Goal: Information Seeking & Learning: Learn about a topic

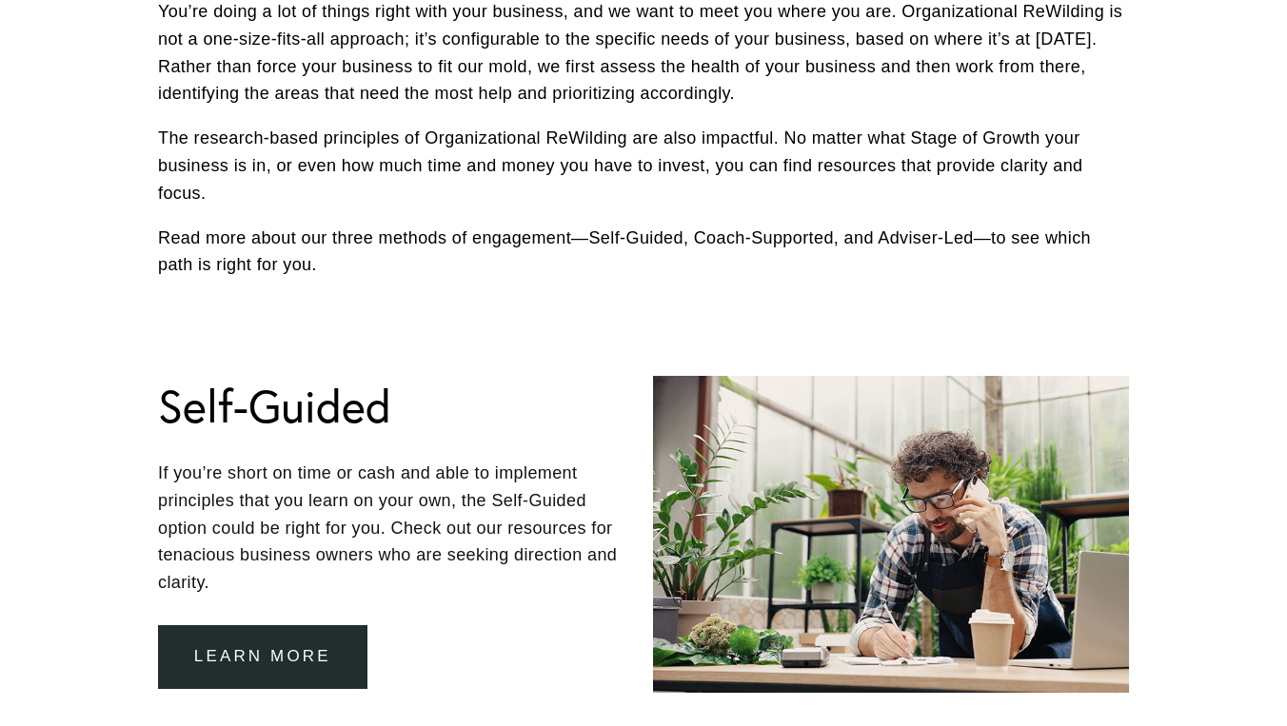
scroll to position [723, 0]
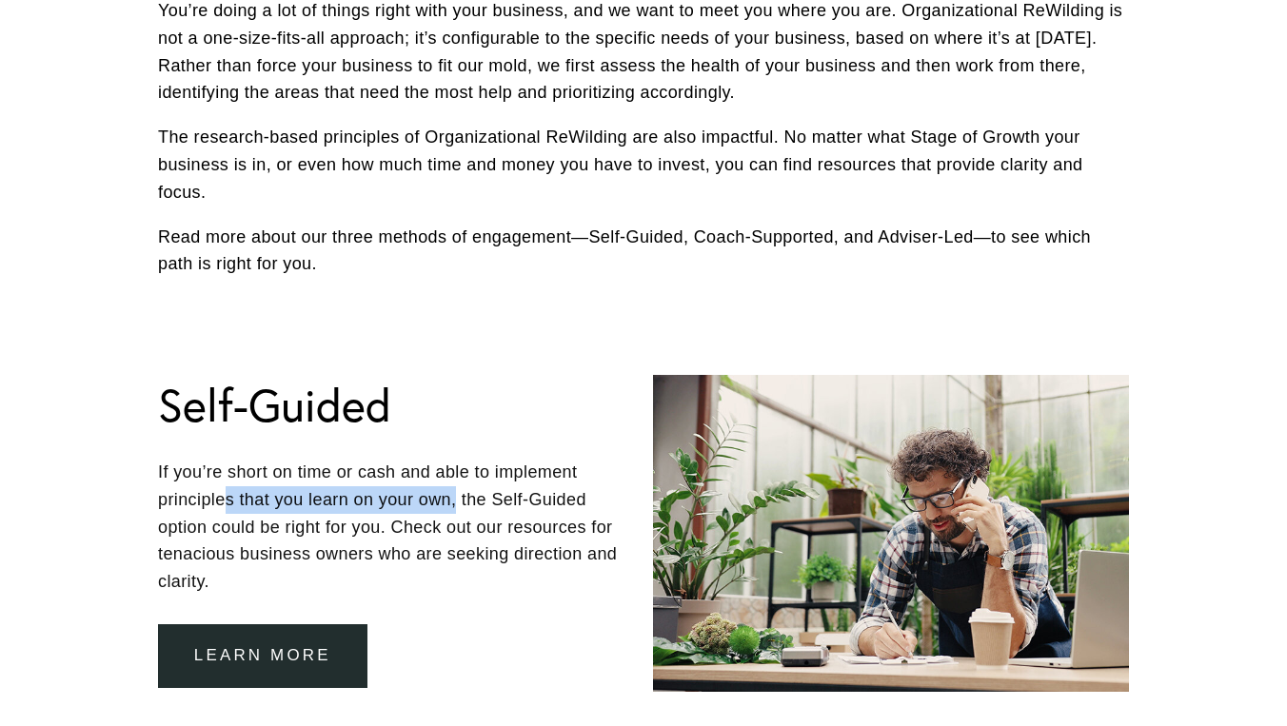
drag, startPoint x: 231, startPoint y: 493, endPoint x: 505, endPoint y: 492, distance: 274.1
click at [502, 493] on p "If you’re short on time or cash and able to implement principles that you learn…" at bounding box center [396, 527] width 476 height 137
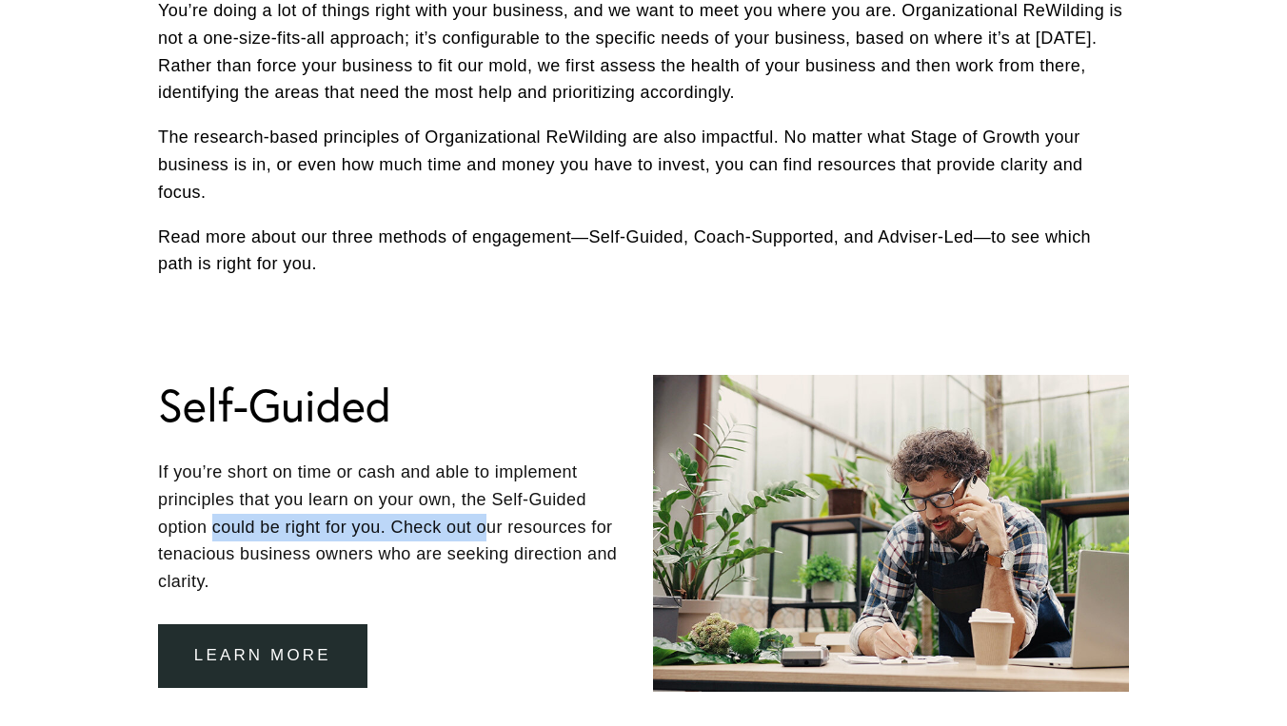
drag, startPoint x: 216, startPoint y: 517, endPoint x: 525, endPoint y: 516, distance: 309.3
click at [523, 517] on p "If you’re short on time or cash and able to implement principles that you learn…" at bounding box center [396, 527] width 476 height 137
click at [525, 516] on p "If you’re short on time or cash and able to implement principles that you learn…" at bounding box center [396, 527] width 476 height 137
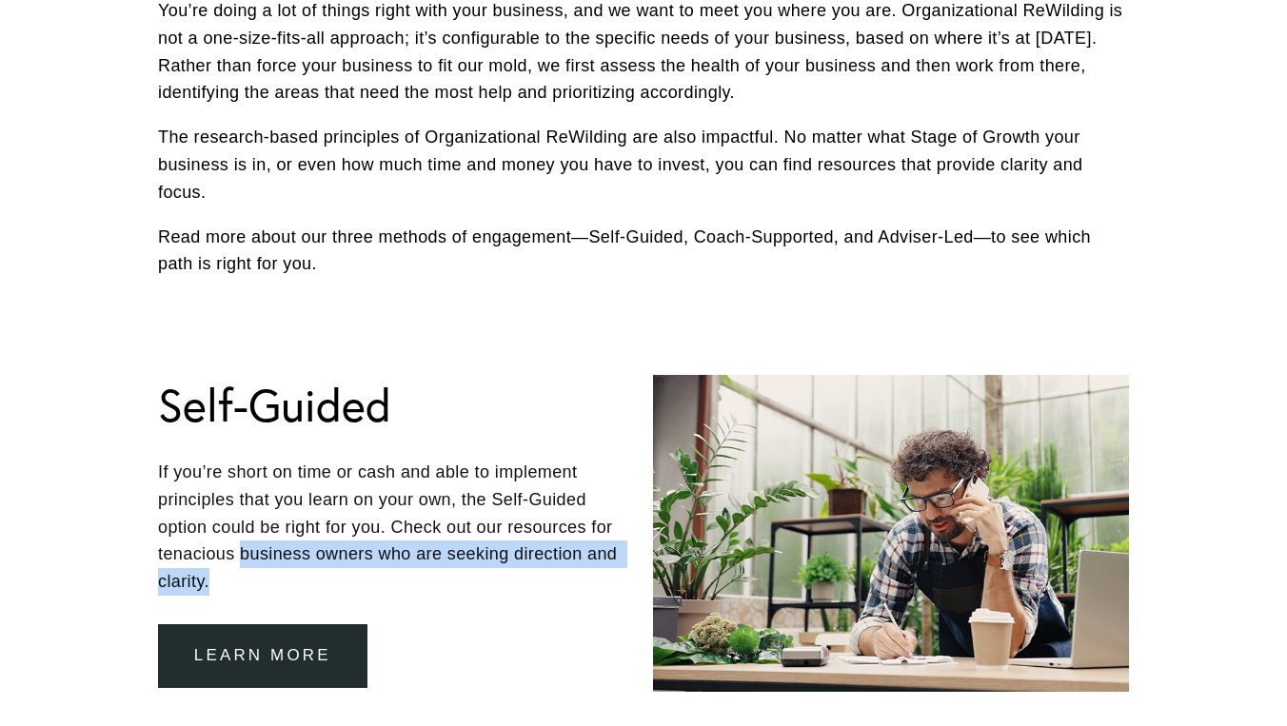
drag, startPoint x: 240, startPoint y: 550, endPoint x: 578, endPoint y: 557, distance: 338.0
click at [578, 558] on p "If you’re short on time or cash and able to implement principles that you learn…" at bounding box center [396, 527] width 476 height 137
click at [578, 557] on p "If you’re short on time or cash and able to implement principles that you learn…" at bounding box center [396, 527] width 476 height 137
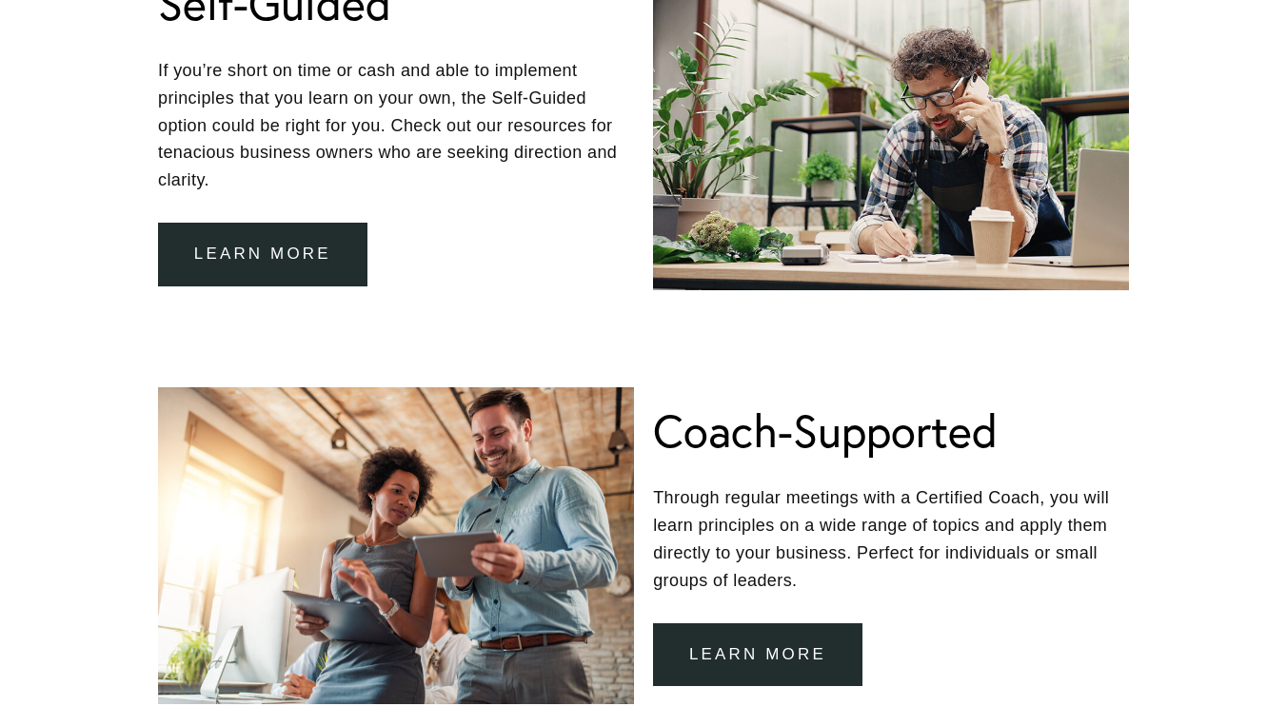
scroll to position [1142, 0]
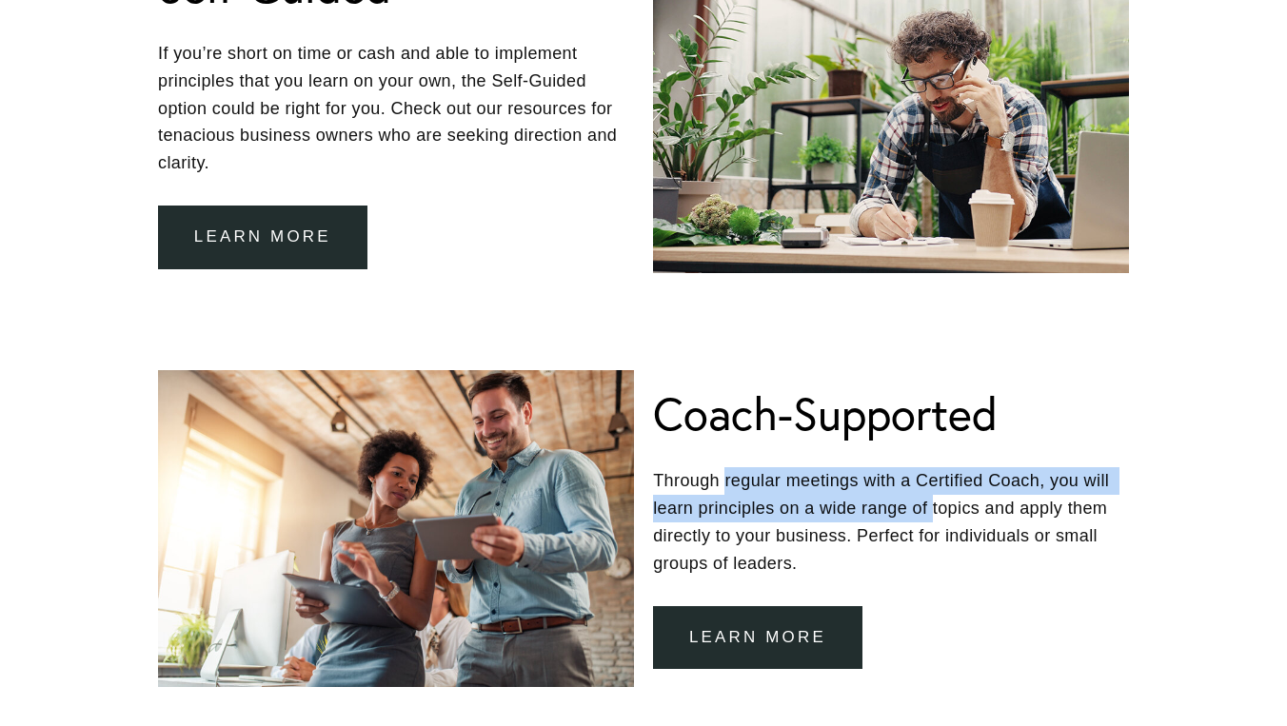
drag, startPoint x: 724, startPoint y: 470, endPoint x: 933, endPoint y: 490, distance: 209.4
click at [933, 490] on p "Through regular meetings with a Certified Coach, you will learn principles on a…" at bounding box center [891, 521] width 476 height 109
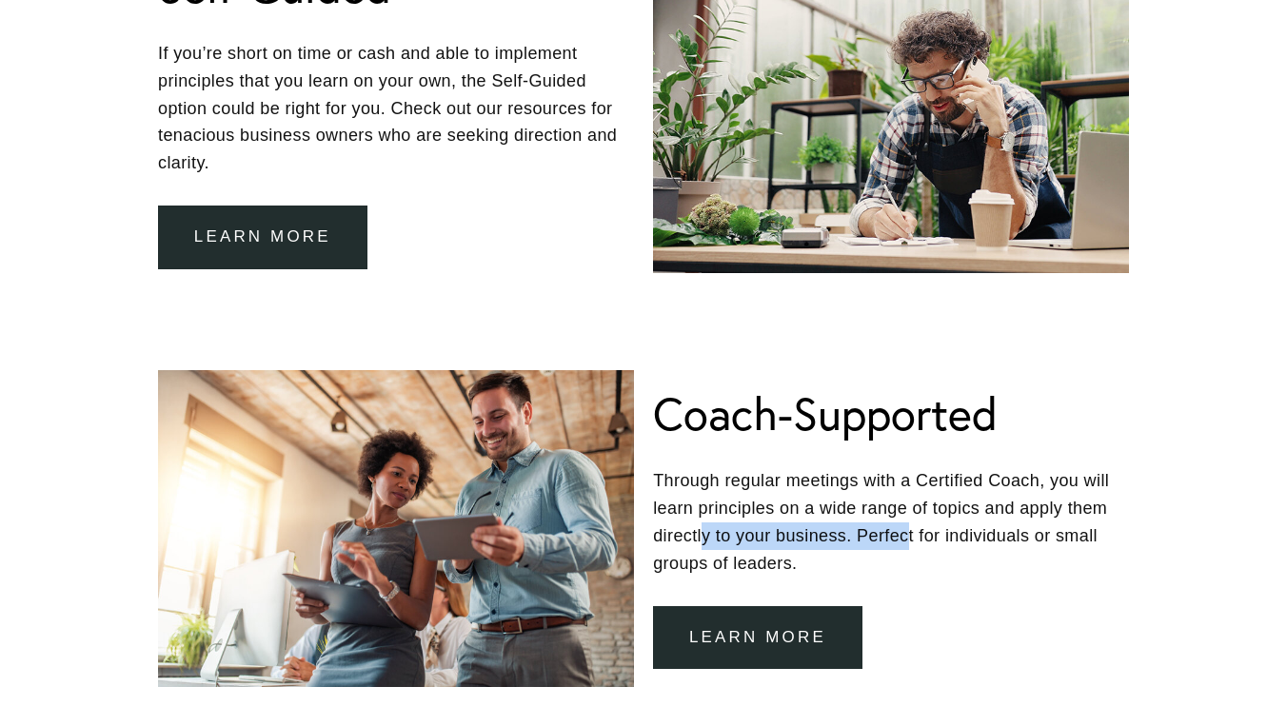
drag, startPoint x: 706, startPoint y: 530, endPoint x: 968, endPoint y: 526, distance: 261.8
click at [963, 528] on p "Through regular meetings with a Certified Coach, you will learn principles on a…" at bounding box center [891, 521] width 476 height 109
click at [968, 526] on p "Through regular meetings with a Certified Coach, you will learn principles on a…" at bounding box center [891, 521] width 476 height 109
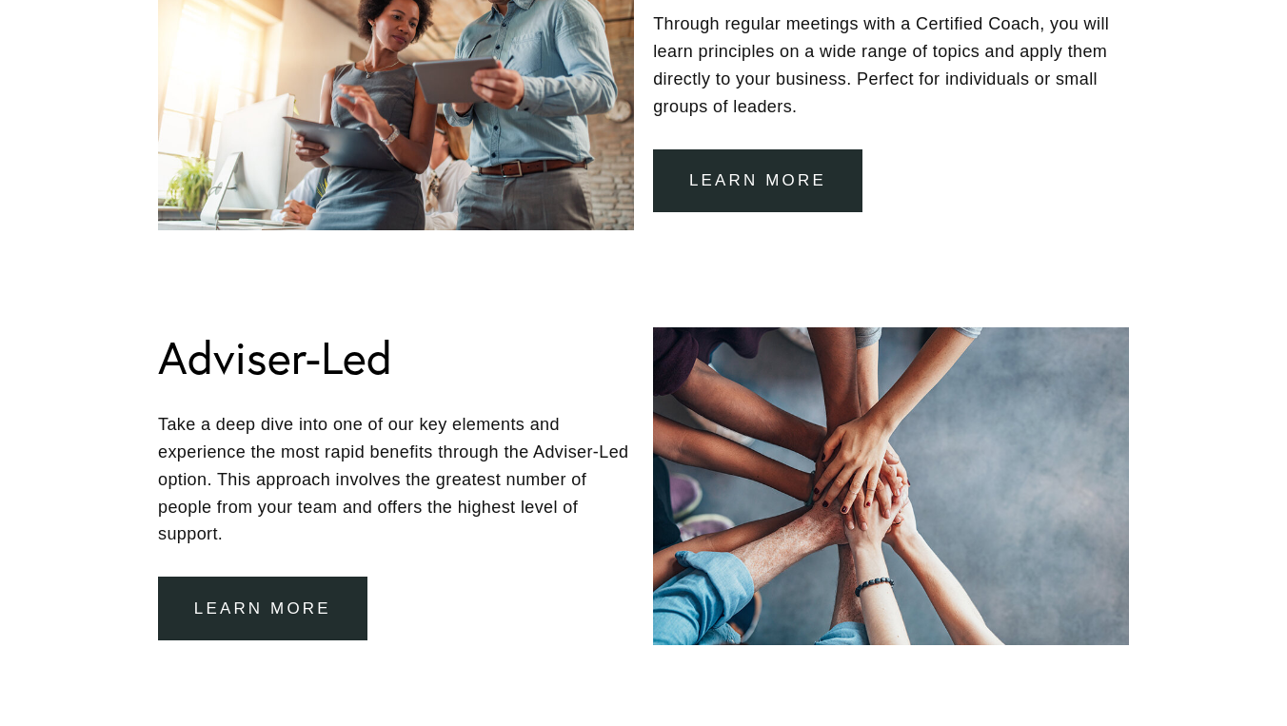
scroll to position [1601, 0]
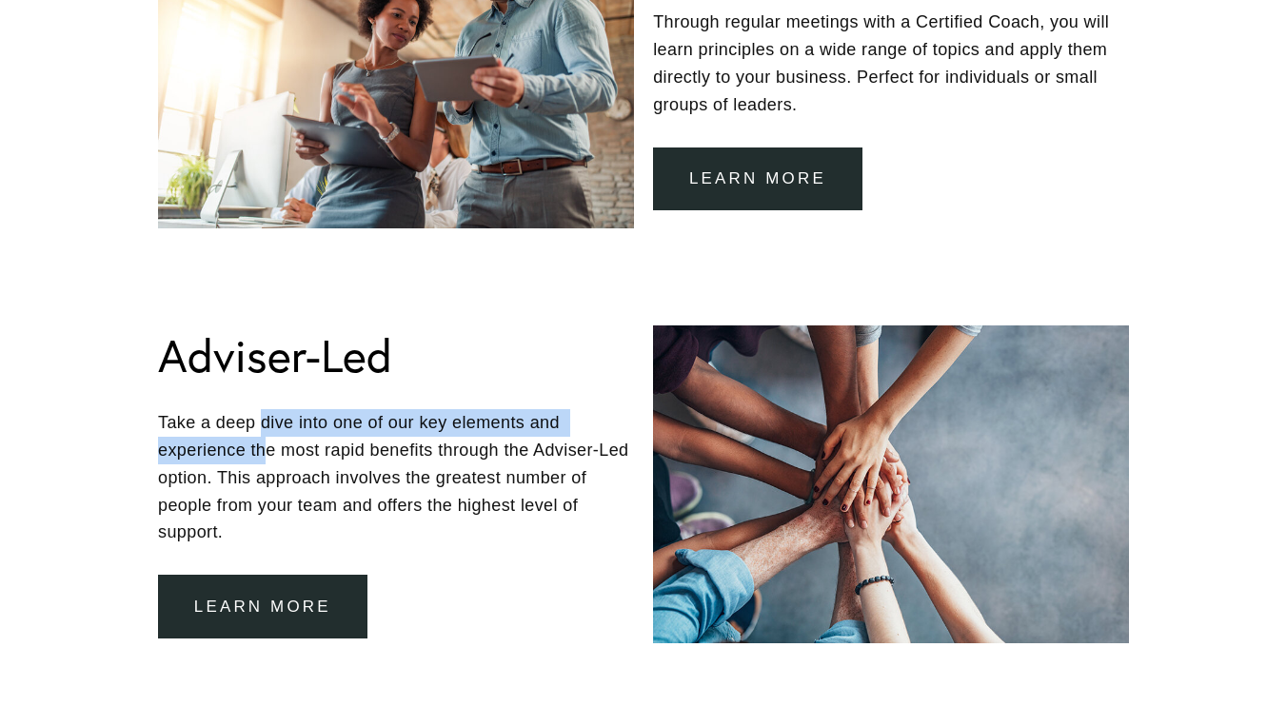
drag, startPoint x: 264, startPoint y: 415, endPoint x: 264, endPoint y: 449, distance: 34.3
click at [264, 449] on p "Take a deep dive into one of our key elements and experience the most rapid ben…" at bounding box center [396, 477] width 476 height 137
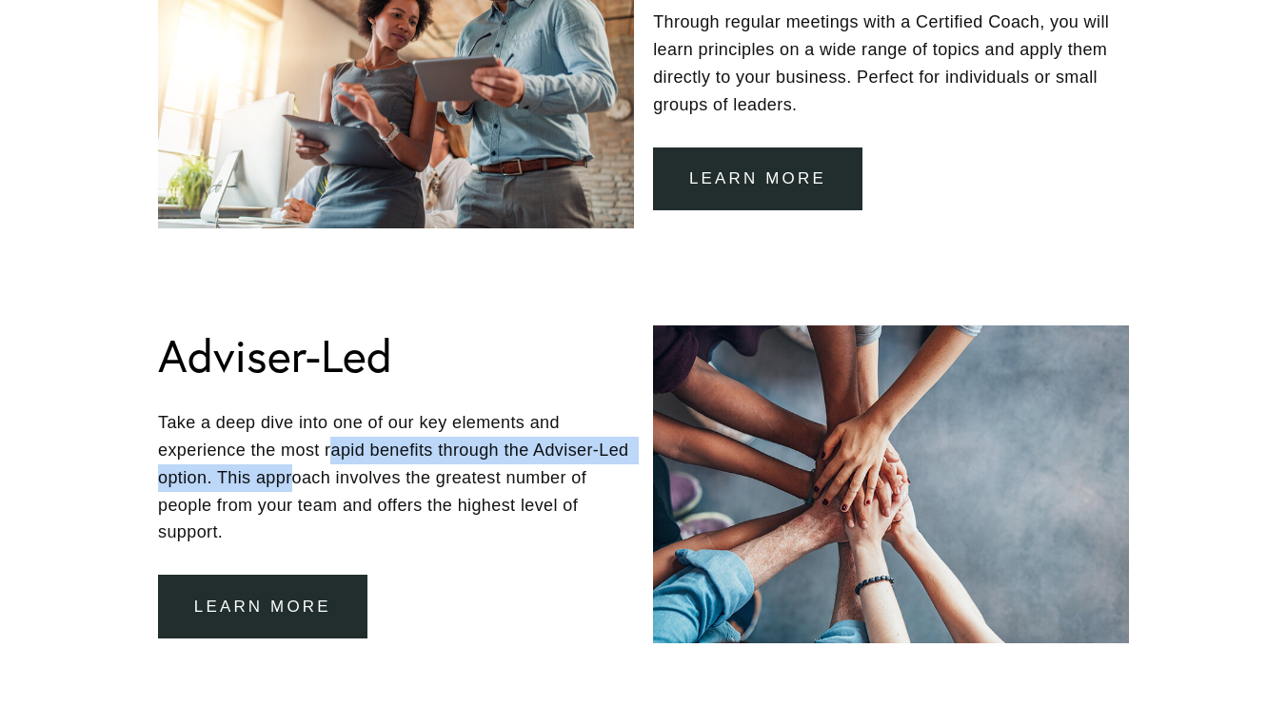
drag, startPoint x: 331, startPoint y: 444, endPoint x: 331, endPoint y: 463, distance: 18.1
click at [331, 463] on p "Take a deep dive into one of our key elements and experience the most rapid ben…" at bounding box center [396, 477] width 476 height 137
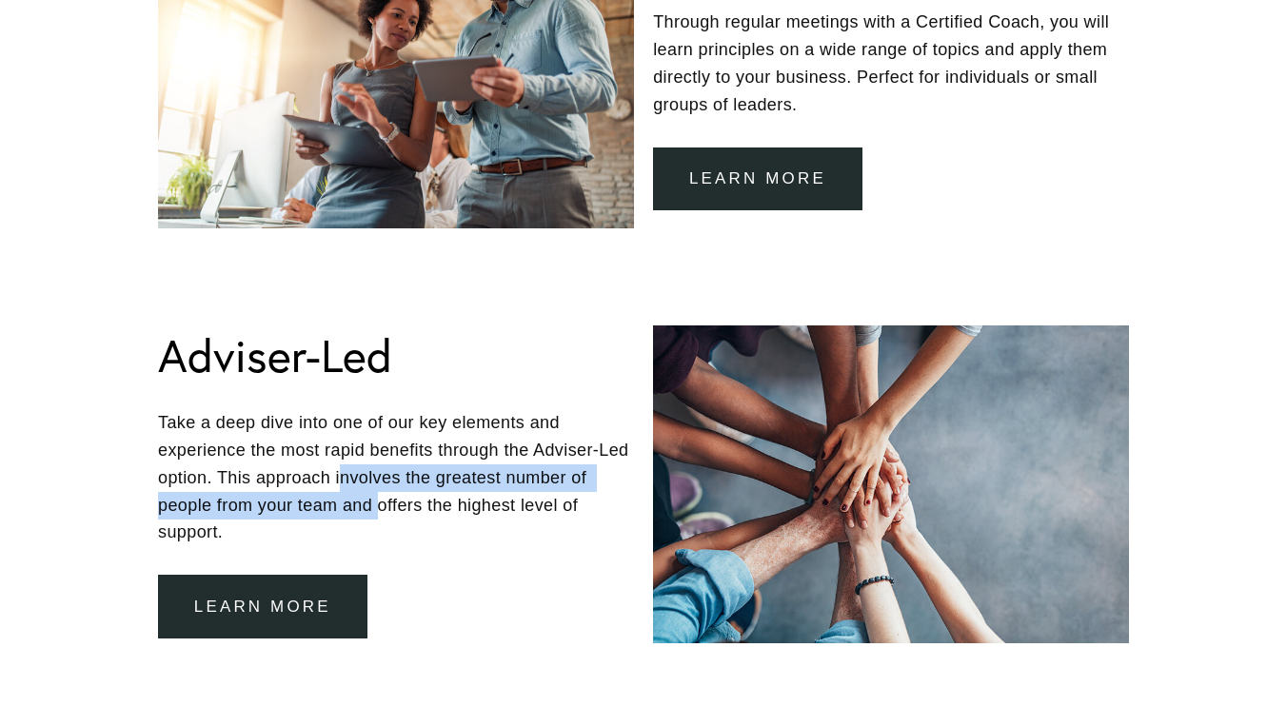
drag, startPoint x: 377, startPoint y: 470, endPoint x: 378, endPoint y: 496, distance: 25.7
click at [378, 496] on p "Take a deep dive into one of our key elements and experience the most rapid ben…" at bounding box center [396, 477] width 476 height 137
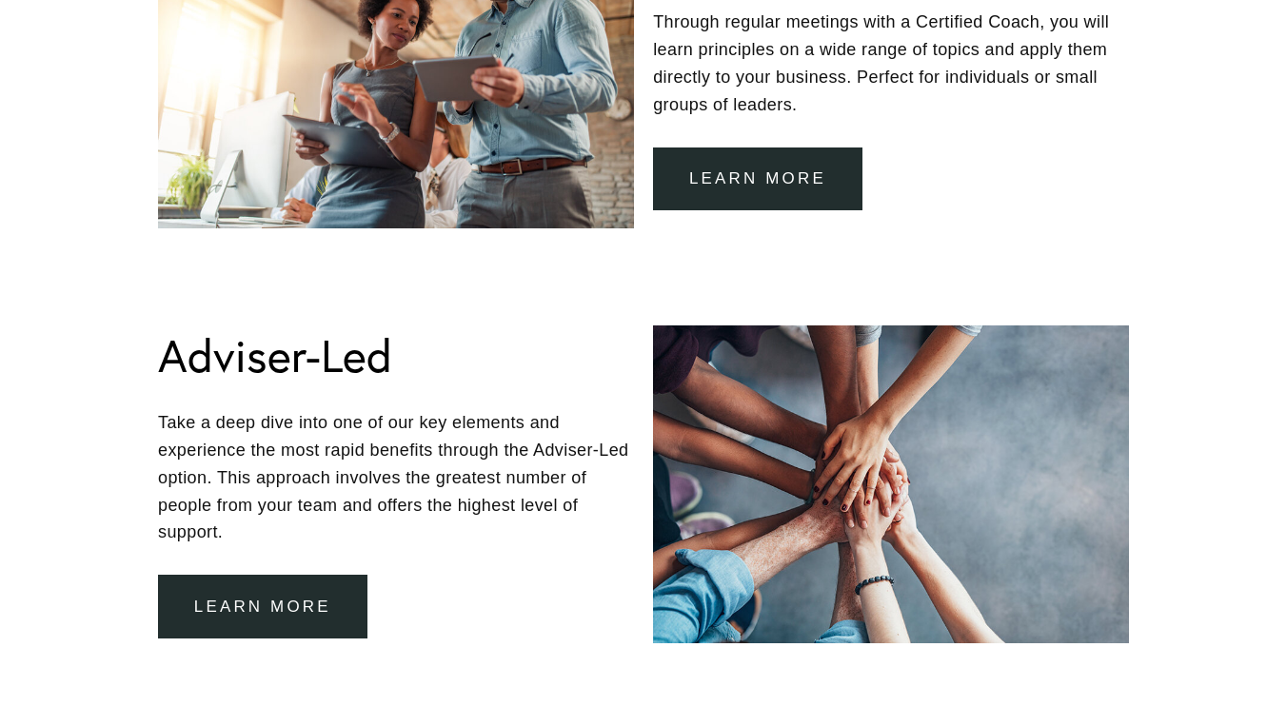
click at [426, 512] on p "Take a deep dive into one of our key elements and experience the most rapid ben…" at bounding box center [396, 477] width 476 height 137
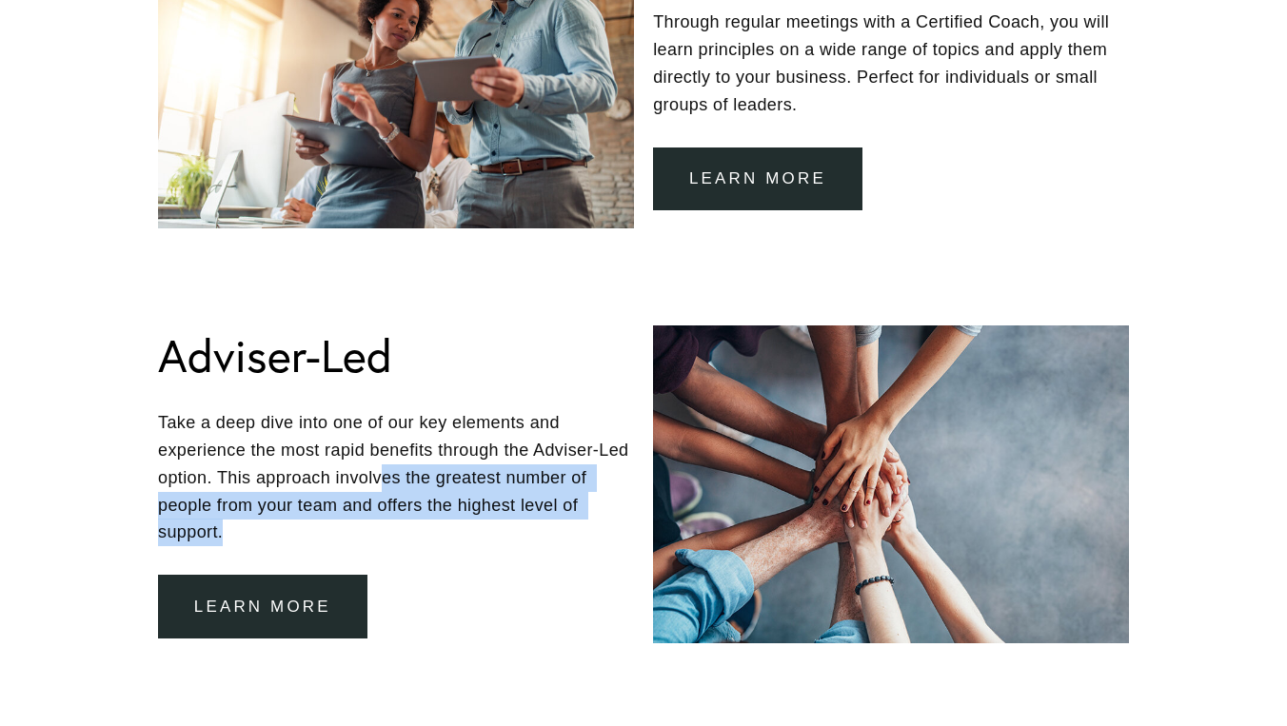
drag, startPoint x: 426, startPoint y: 512, endPoint x: 424, endPoint y: 461, distance: 51.4
click at [424, 461] on p "Take a deep dive into one of our key elements and experience the most rapid ben…" at bounding box center [396, 477] width 476 height 137
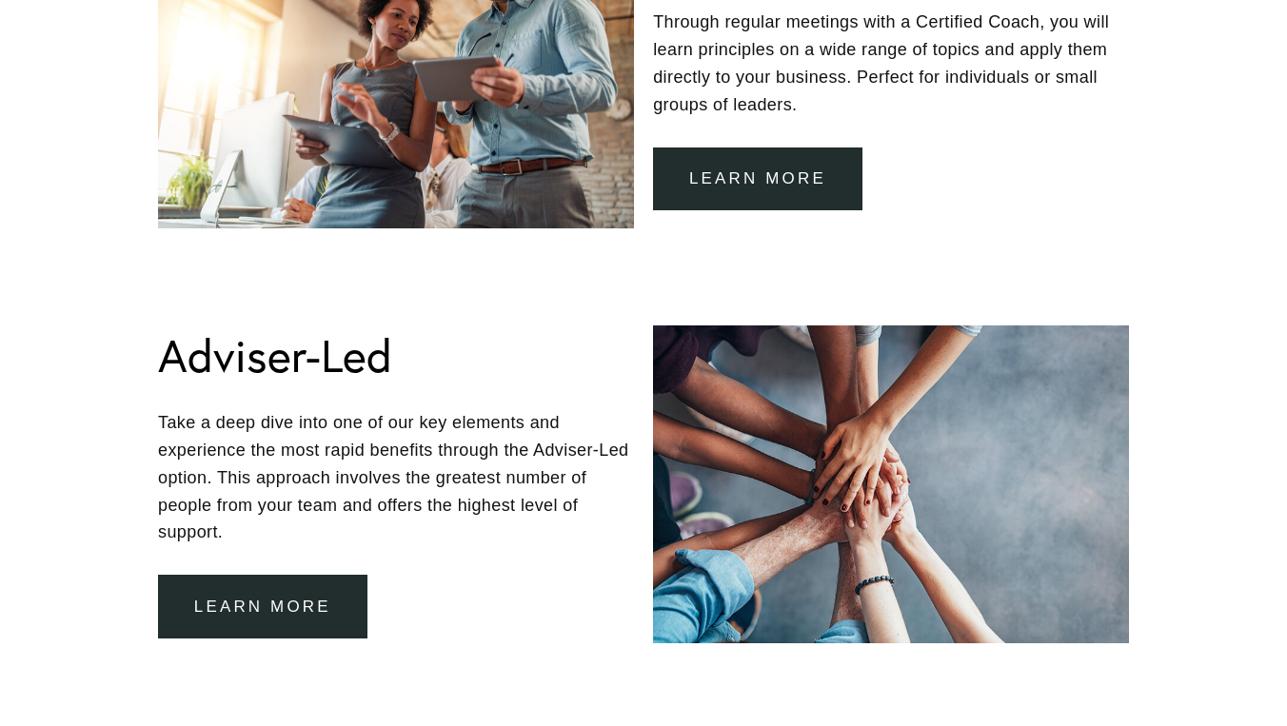
click at [360, 455] on p "Take a deep dive into one of our key elements and experience the most rapid ben…" at bounding box center [396, 477] width 476 height 137
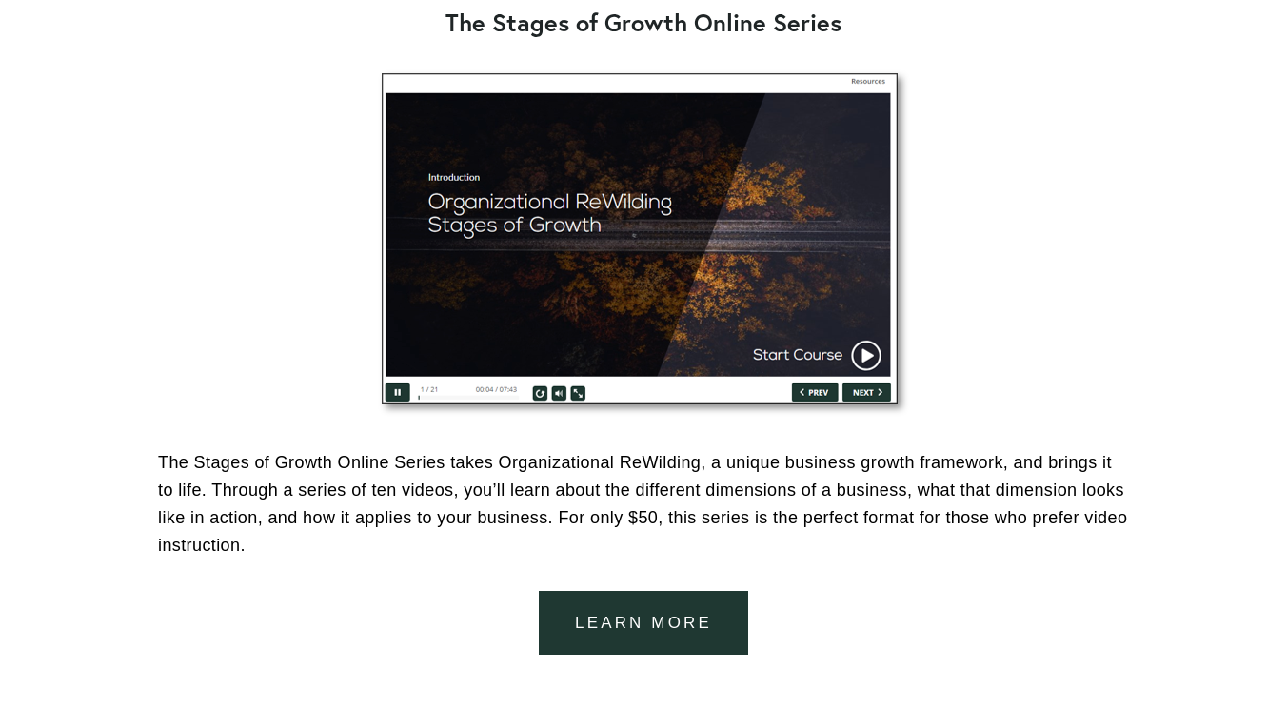
scroll to position [3077, 0]
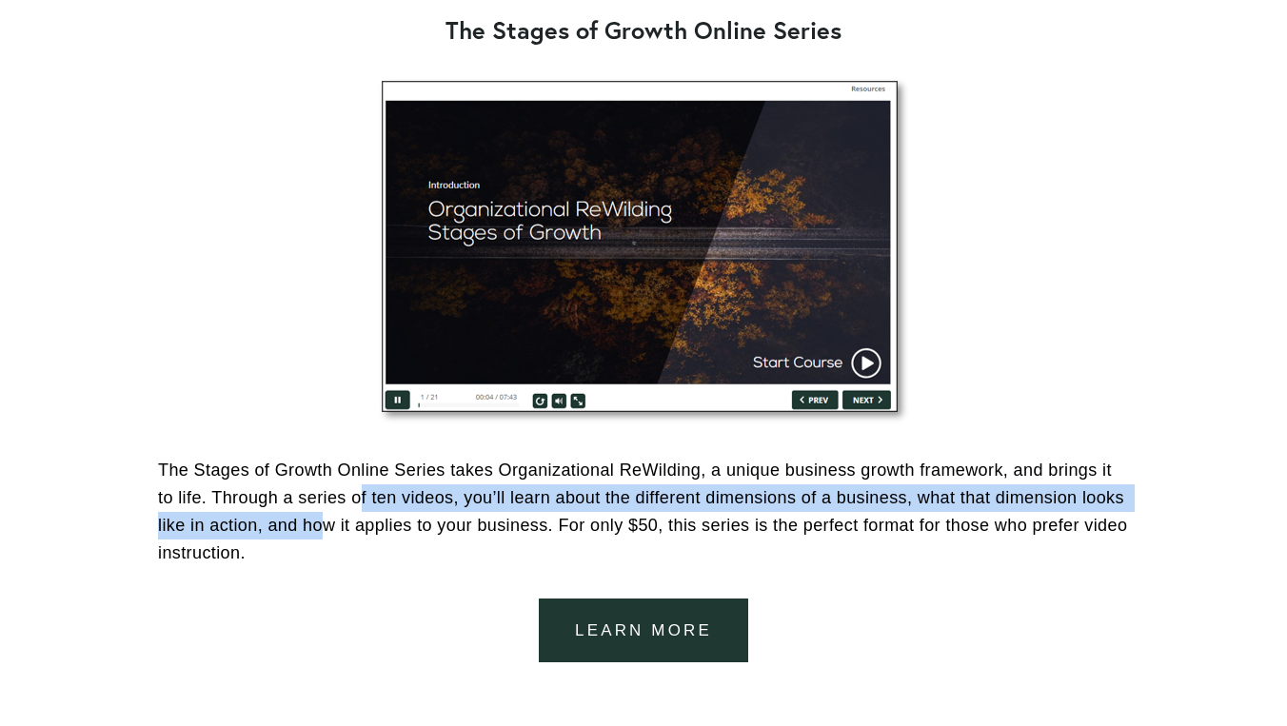
drag, startPoint x: 363, startPoint y: 486, endPoint x: 371, endPoint y: 510, distance: 25.3
click at [371, 510] on p "The Stages of Growth Online Series takes Organizational ReWilding, a unique bus…" at bounding box center [643, 511] width 971 height 109
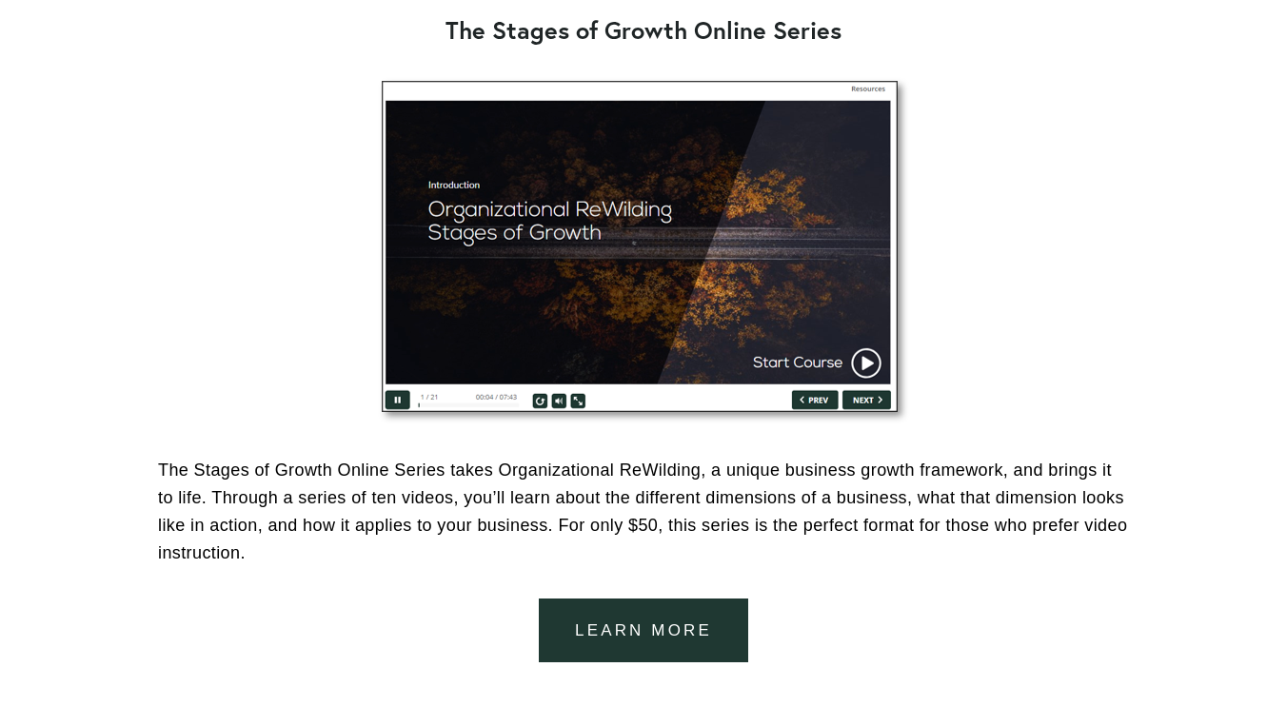
click at [286, 415] on div at bounding box center [643, 251] width 1003 height 380
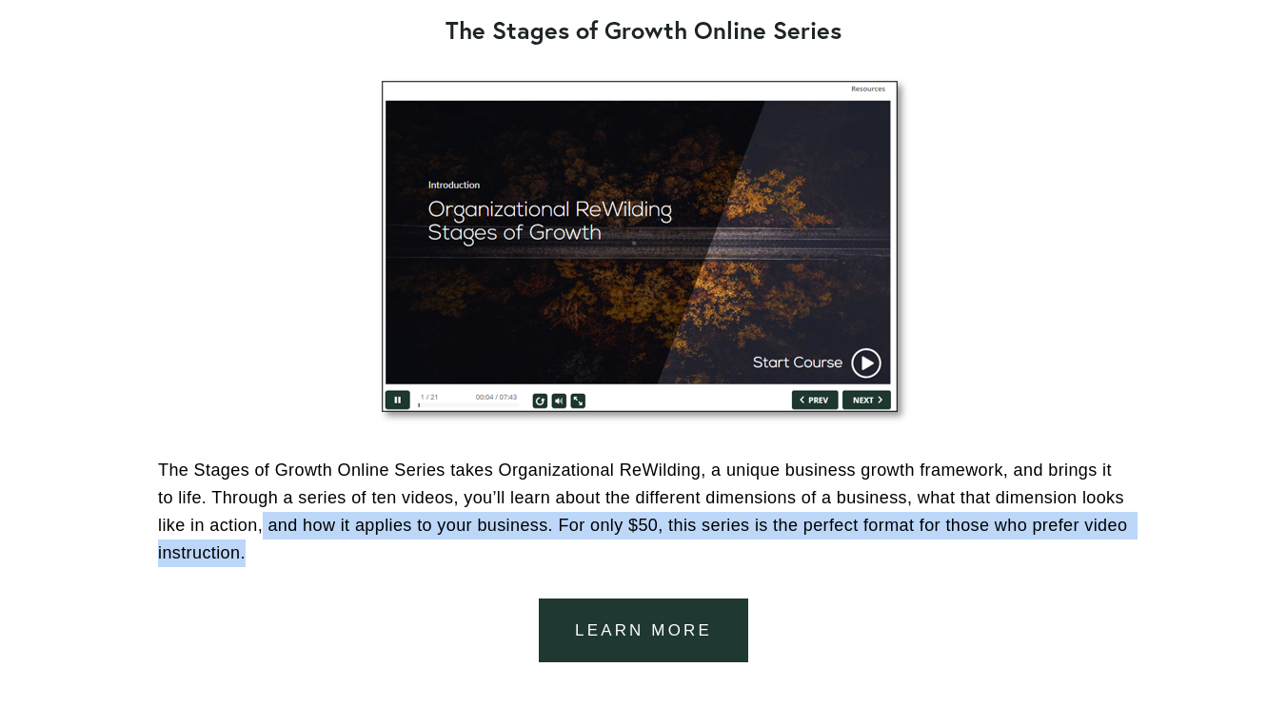
drag, startPoint x: 313, startPoint y: 512, endPoint x: 328, endPoint y: 562, distance: 51.8
click at [328, 562] on div "The Stages of Growth Online Series takes Organizational ReWilding, a unique bus…" at bounding box center [643, 512] width 1003 height 142
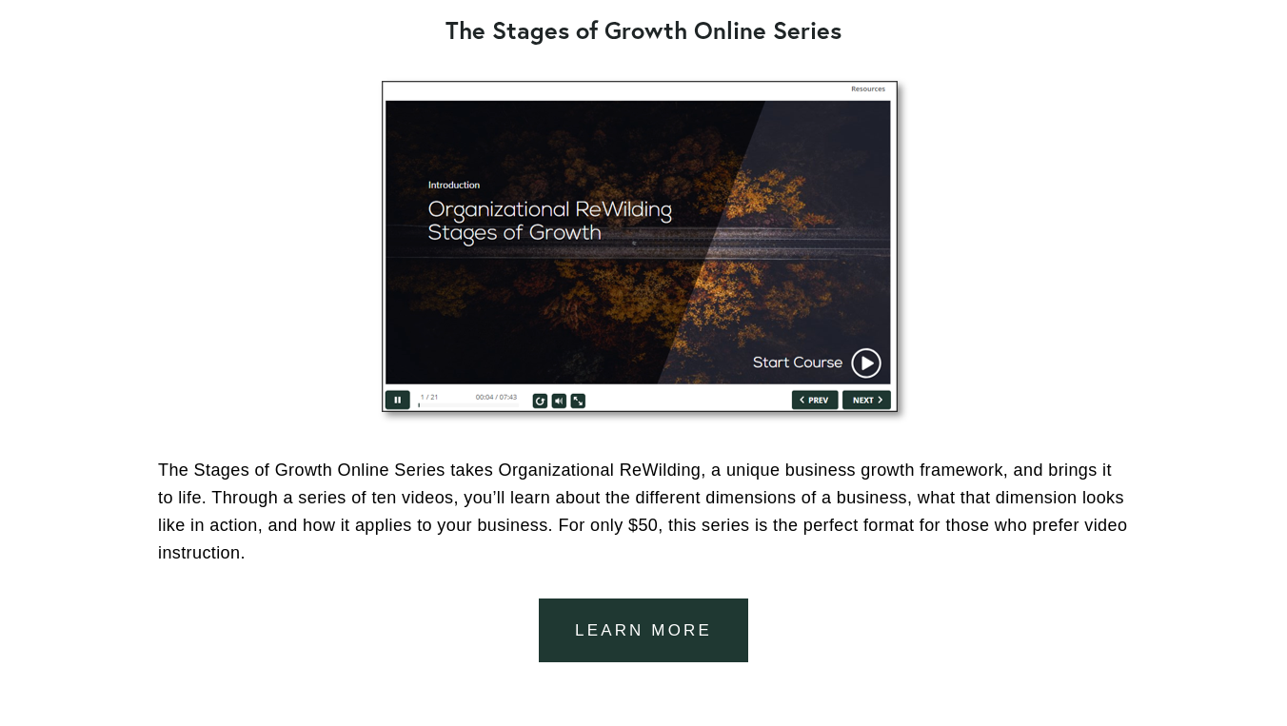
click at [266, 474] on p "The Stages of Growth Online Series takes Organizational ReWilding, a unique bus…" at bounding box center [643, 511] width 971 height 109
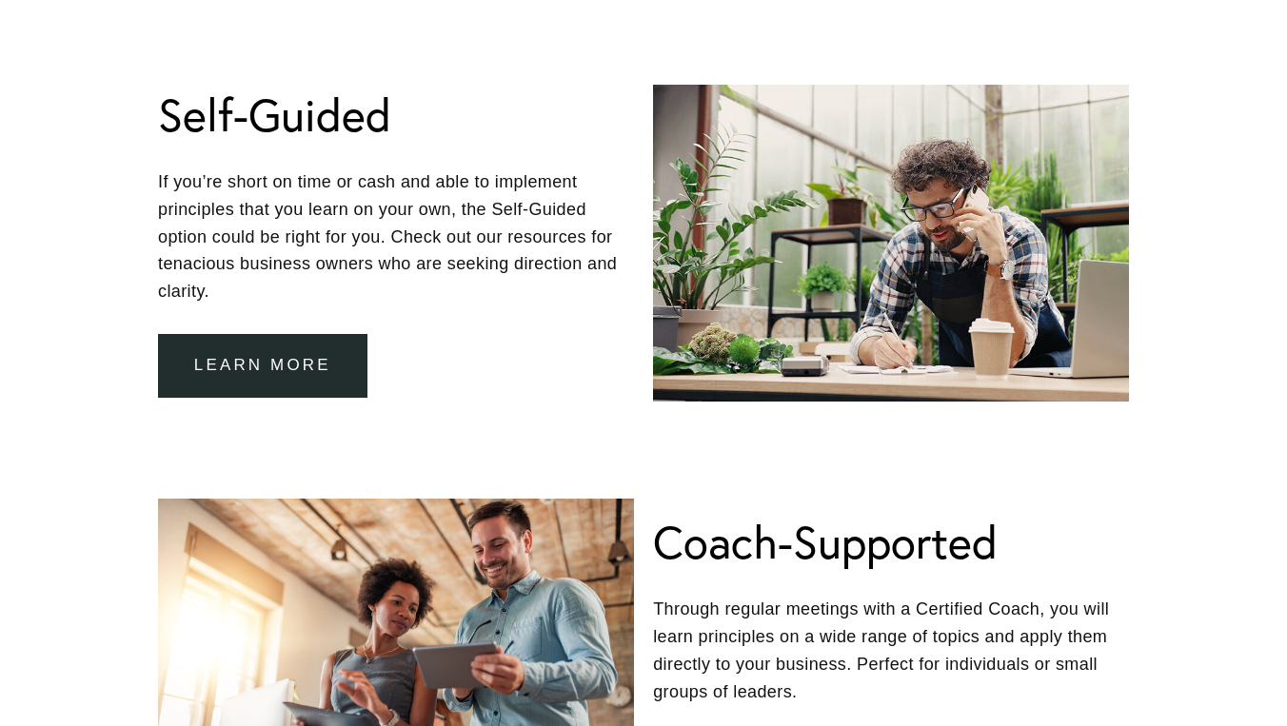
scroll to position [1011, 0]
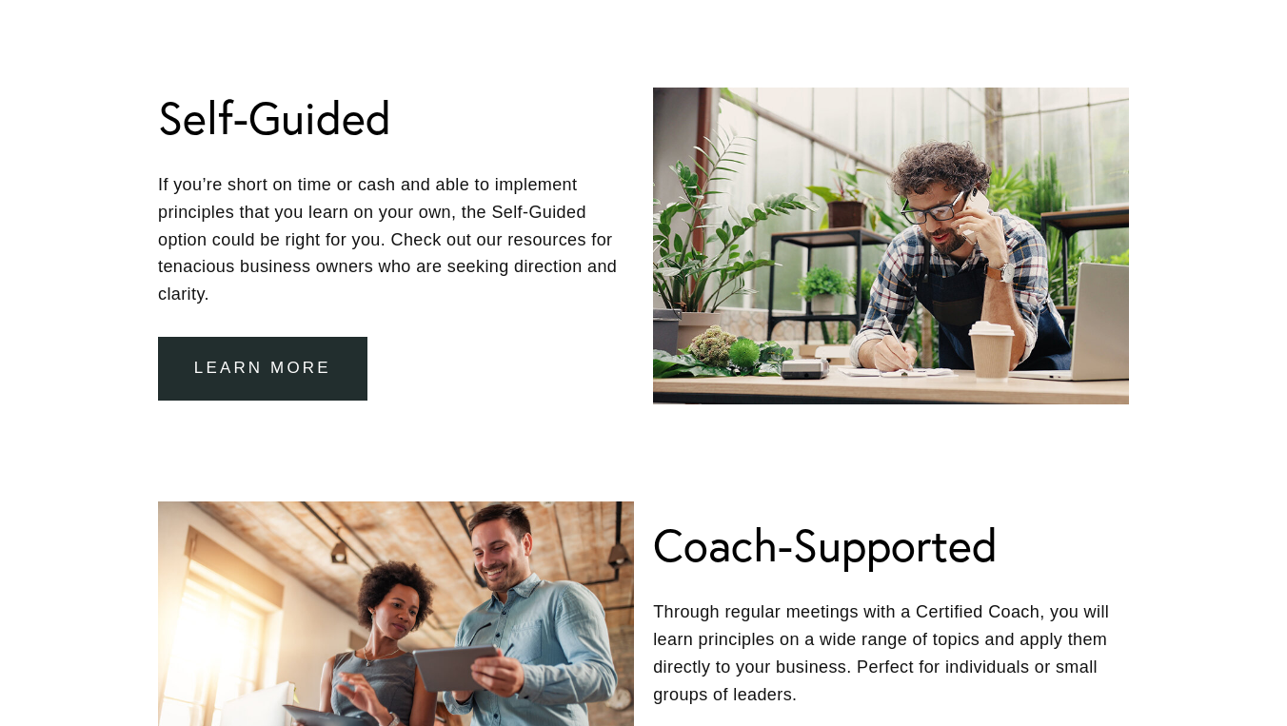
click at [273, 356] on link "Learn more" at bounding box center [262, 369] width 209 height 64
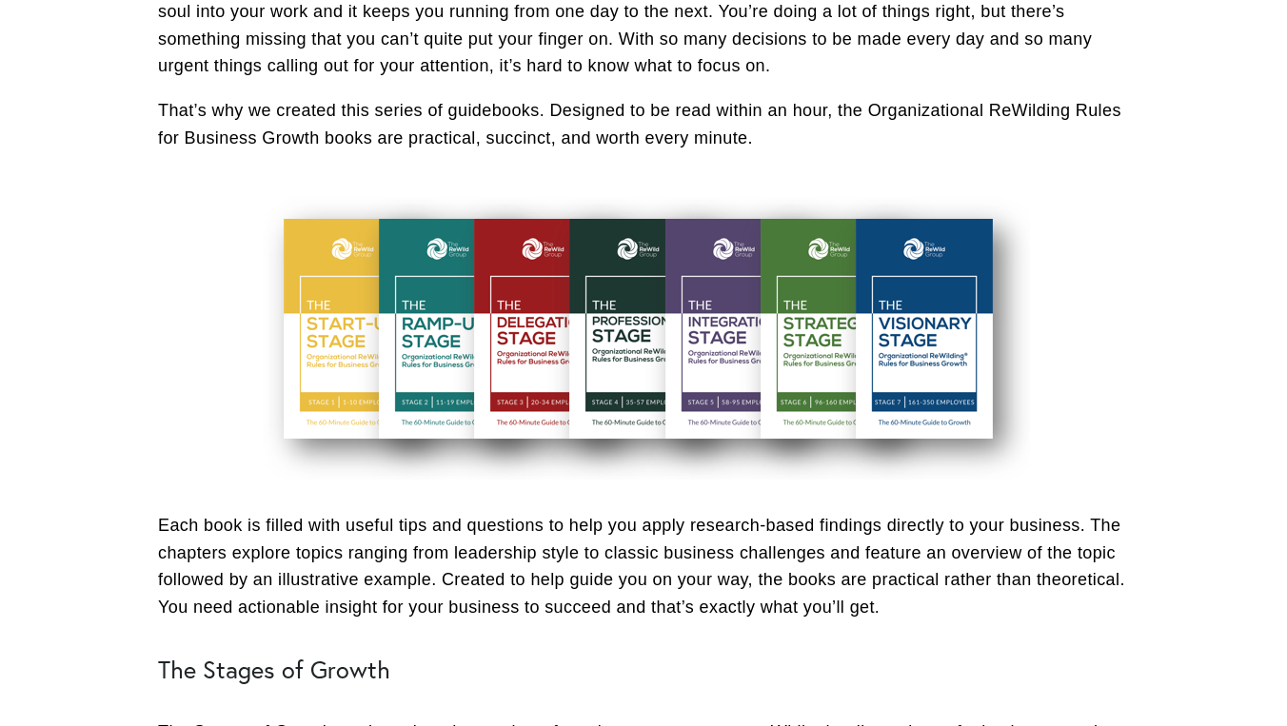
scroll to position [771, 0]
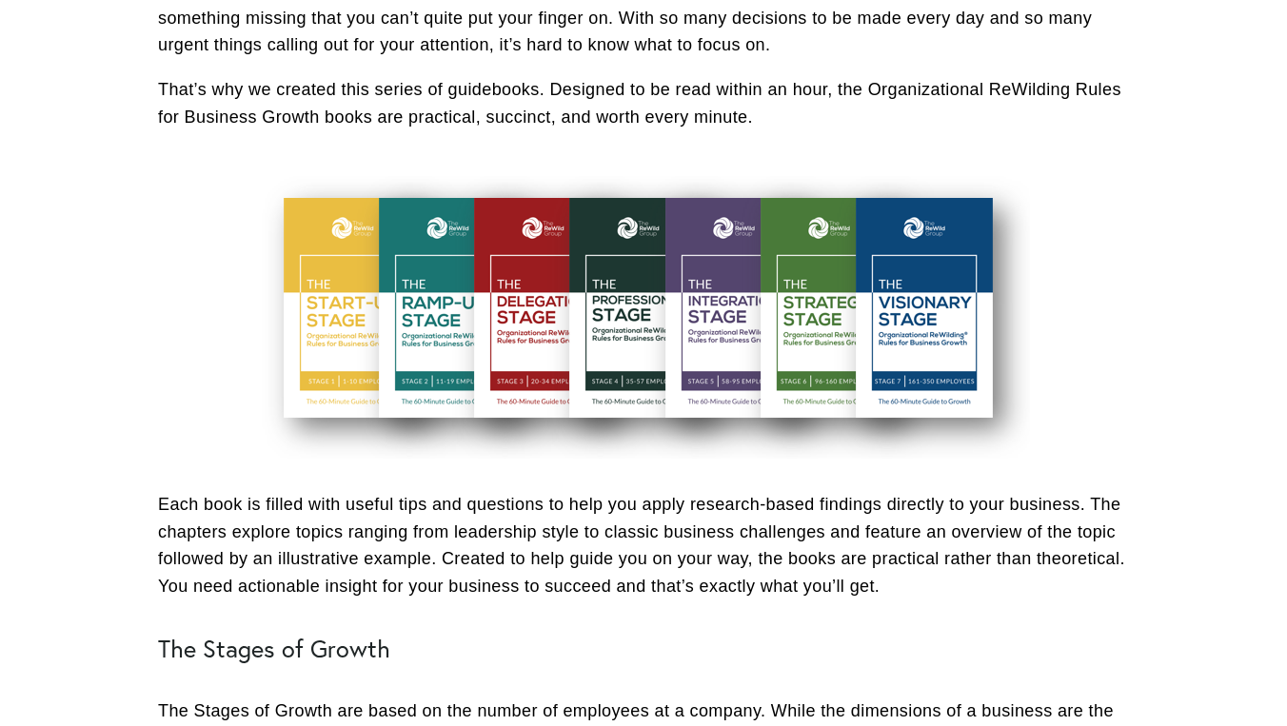
drag, startPoint x: 441, startPoint y: 501, endPoint x: 441, endPoint y: 512, distance: 11.4
click at [441, 508] on p "Each book is filled with useful tips and questions to help you apply research-b…" at bounding box center [643, 545] width 971 height 109
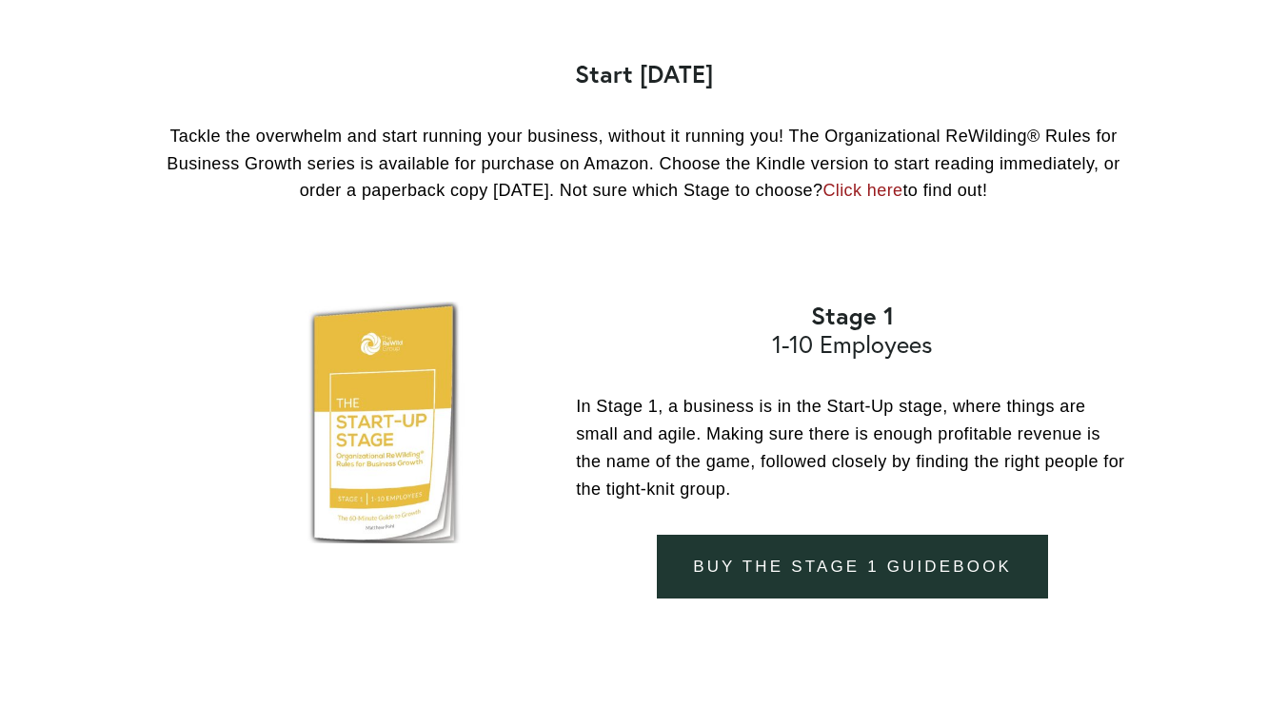
scroll to position [1751, 0]
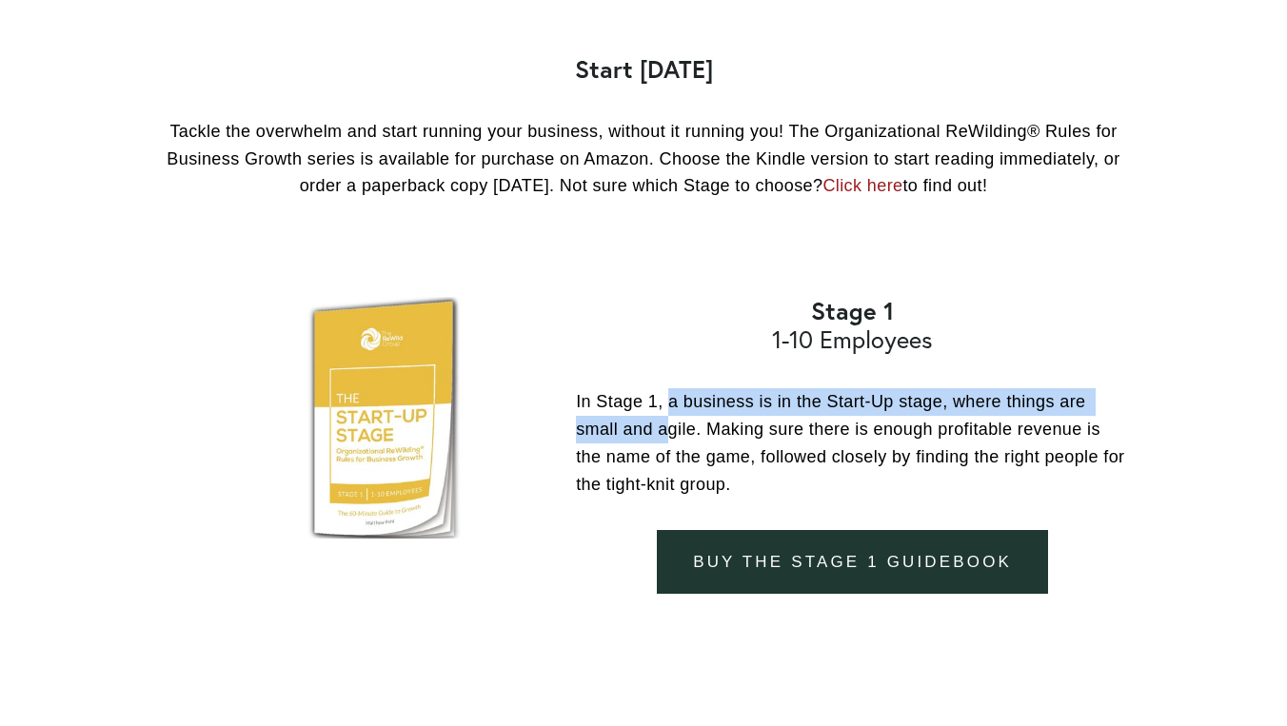
drag, startPoint x: 672, startPoint y: 380, endPoint x: 672, endPoint y: 397, distance: 17.1
click at [672, 397] on p "In Stage 1, a business is in the Start-Up stage, where things are small and agi…" at bounding box center [852, 442] width 553 height 109
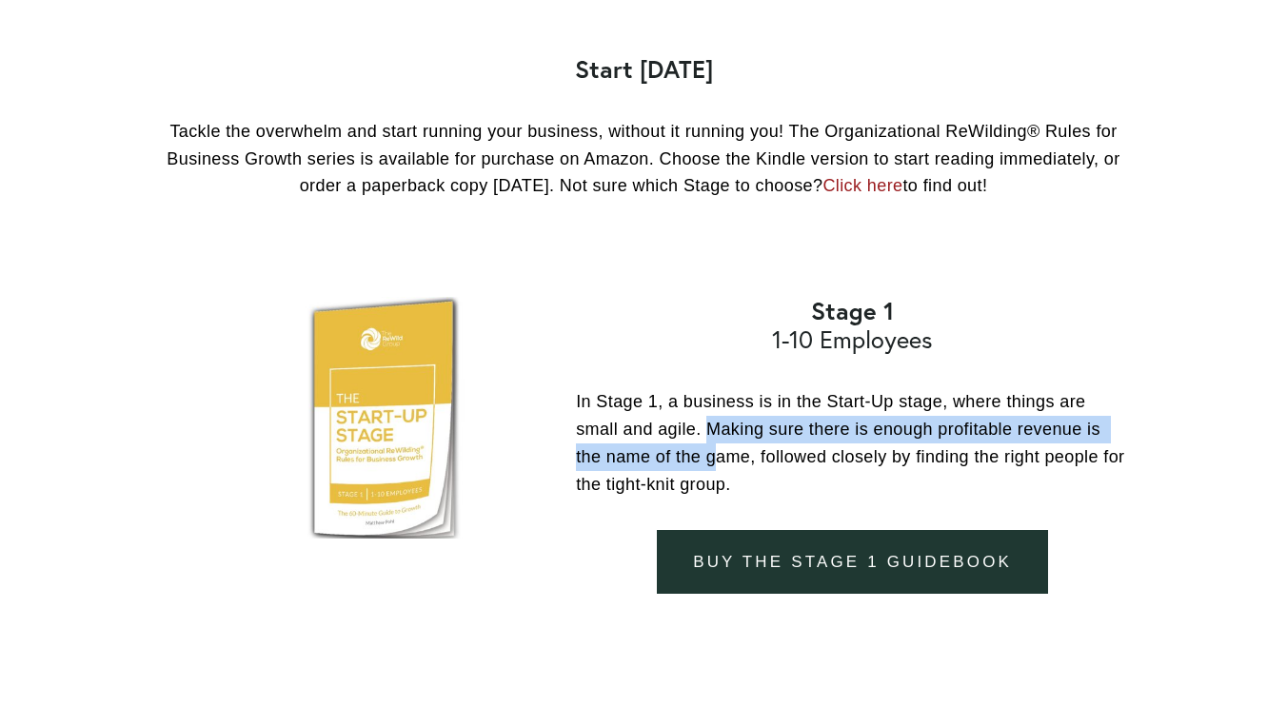
drag, startPoint x: 713, startPoint y: 409, endPoint x: 720, endPoint y: 431, distance: 22.9
click at [720, 431] on p "In Stage 1, a business is in the Start-Up stage, where things are small and agi…" at bounding box center [852, 442] width 553 height 109
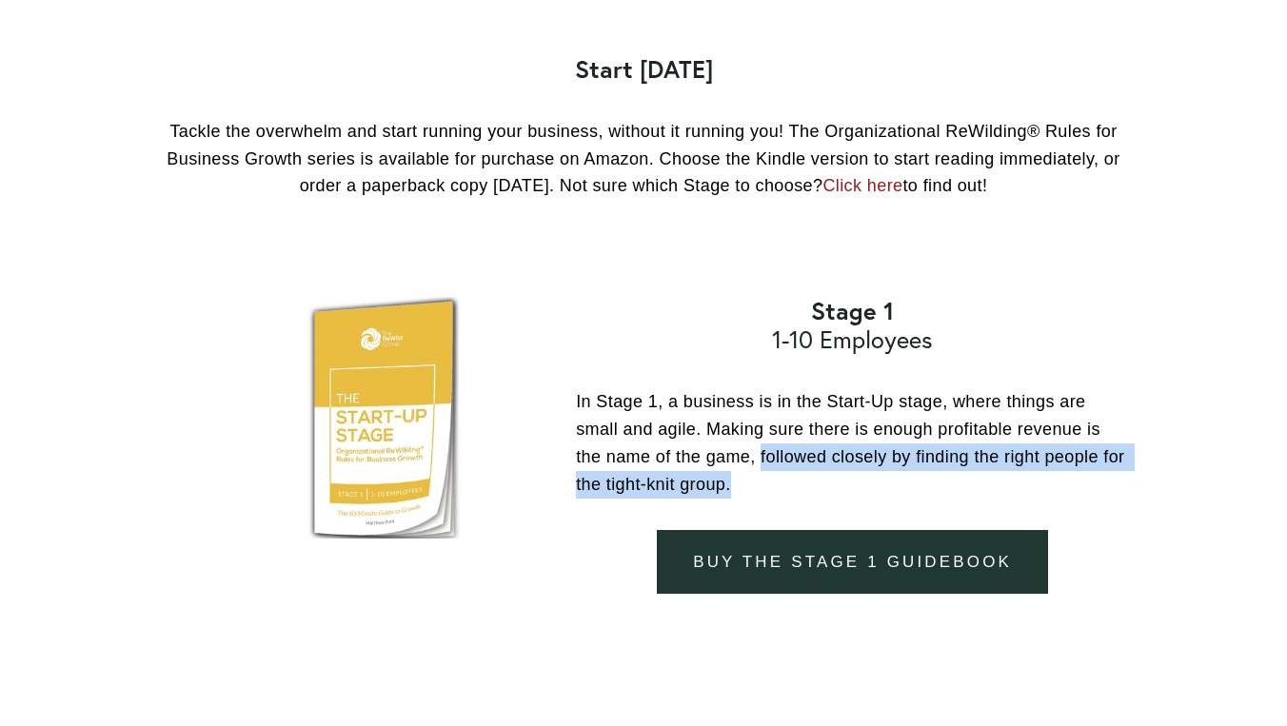
drag, startPoint x: 760, startPoint y: 442, endPoint x: 763, endPoint y: 464, distance: 22.1
click at [763, 464] on p "In Stage 1, a business is in the Start-Up stage, where things are small and agi…" at bounding box center [852, 442] width 553 height 109
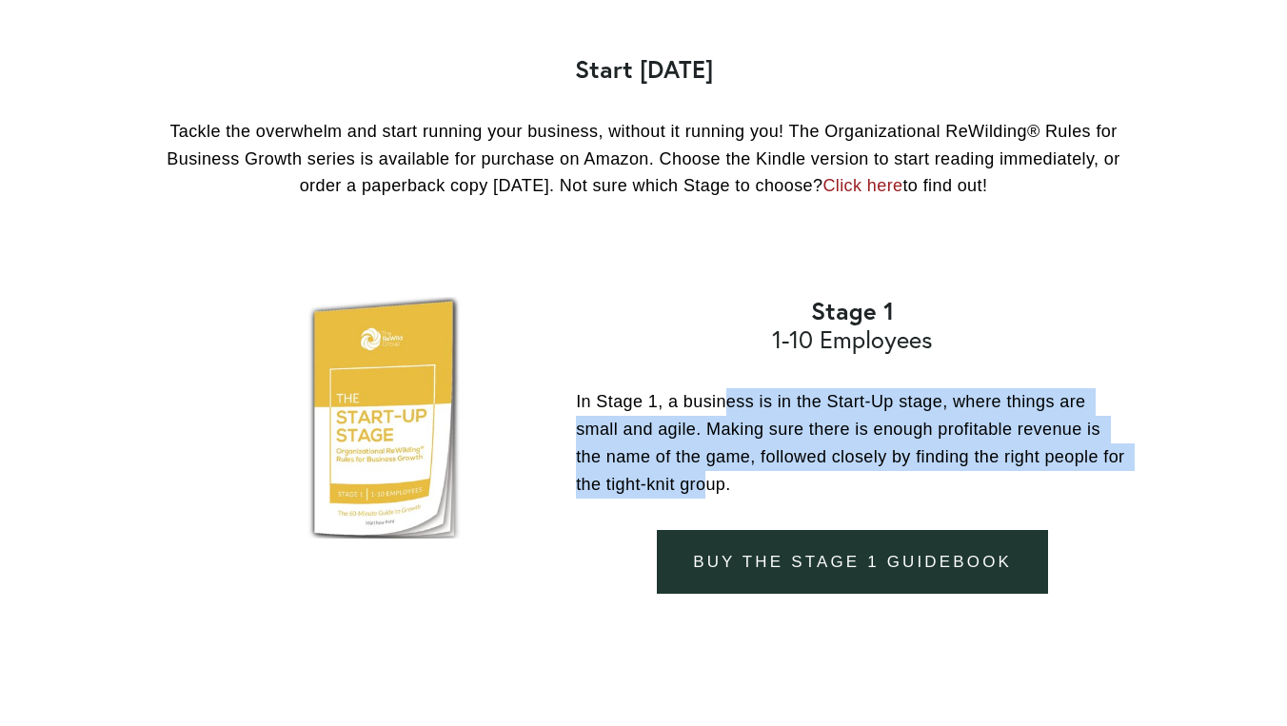
drag, startPoint x: 727, startPoint y: 386, endPoint x: 741, endPoint y: 456, distance: 70.9
click at [740, 456] on p "In Stage 1, a business is in the Start-Up stage, where things are small and agi…" at bounding box center [852, 442] width 553 height 109
click at [741, 456] on p "In Stage 1, a business is in the Start-Up stage, where things are small and agi…" at bounding box center [852, 442] width 553 height 109
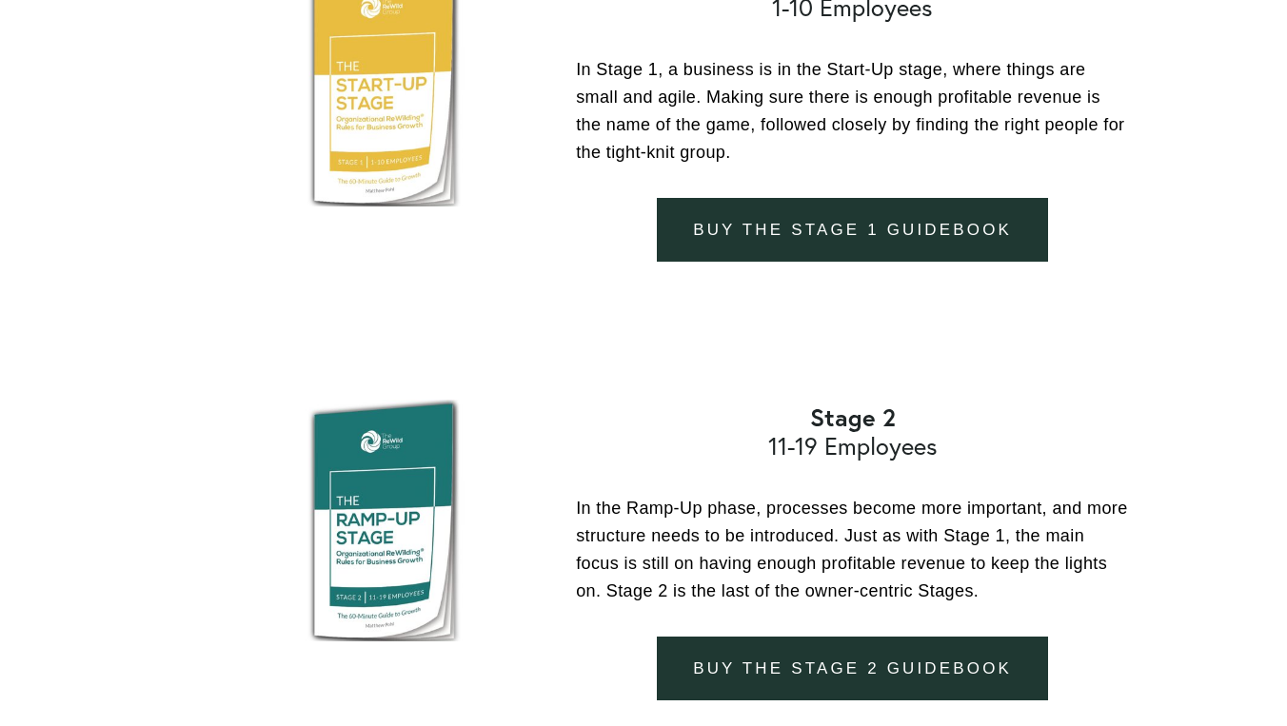
scroll to position [2084, 0]
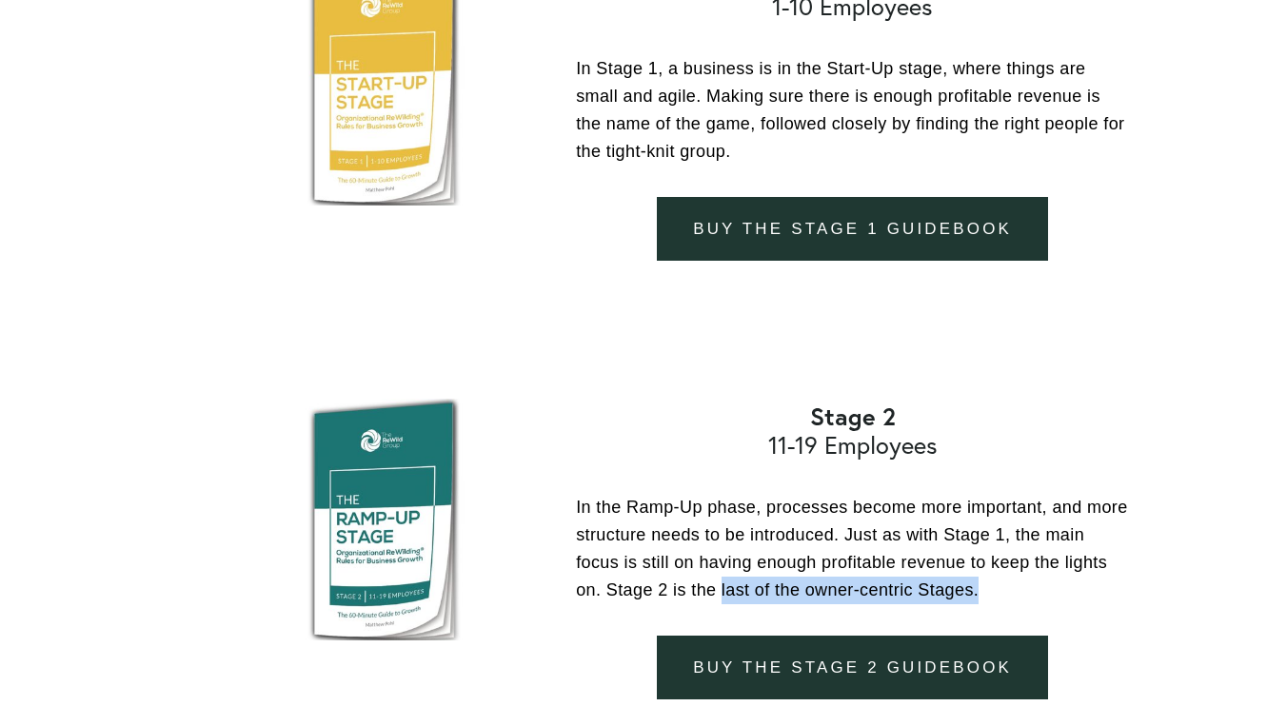
drag, startPoint x: 771, startPoint y: 564, endPoint x: 1123, endPoint y: 564, distance: 352.2
click at [1123, 564] on p "In the Ramp-Up phase, processes become more important, and more structure needs…" at bounding box center [852, 548] width 553 height 109
click at [746, 494] on p "In the Ramp-Up phase, processes become more important, and more structure needs…" at bounding box center [852, 548] width 553 height 109
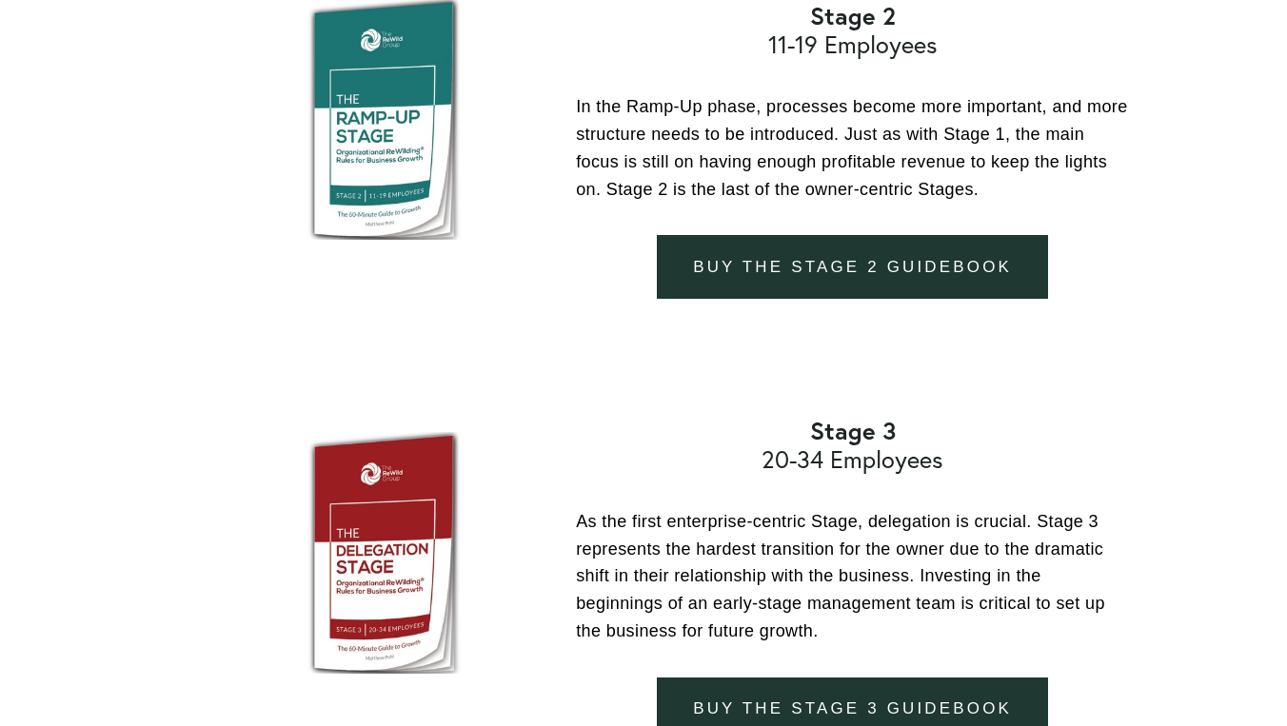
scroll to position [2508, 0]
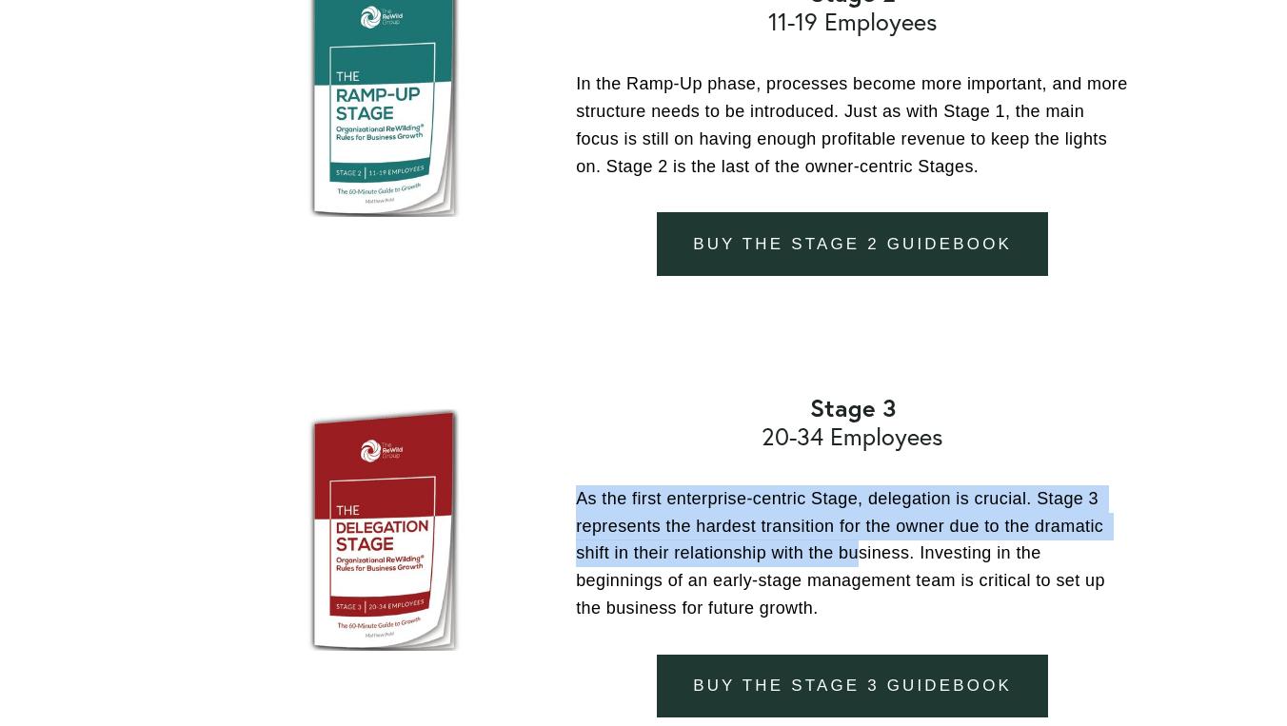
drag, startPoint x: 580, startPoint y: 464, endPoint x: 864, endPoint y: 516, distance: 289.4
click at [865, 517] on p "As the first enterprise-centric Stage, delegation is crucial. Stage 3 represent…" at bounding box center [852, 553] width 553 height 137
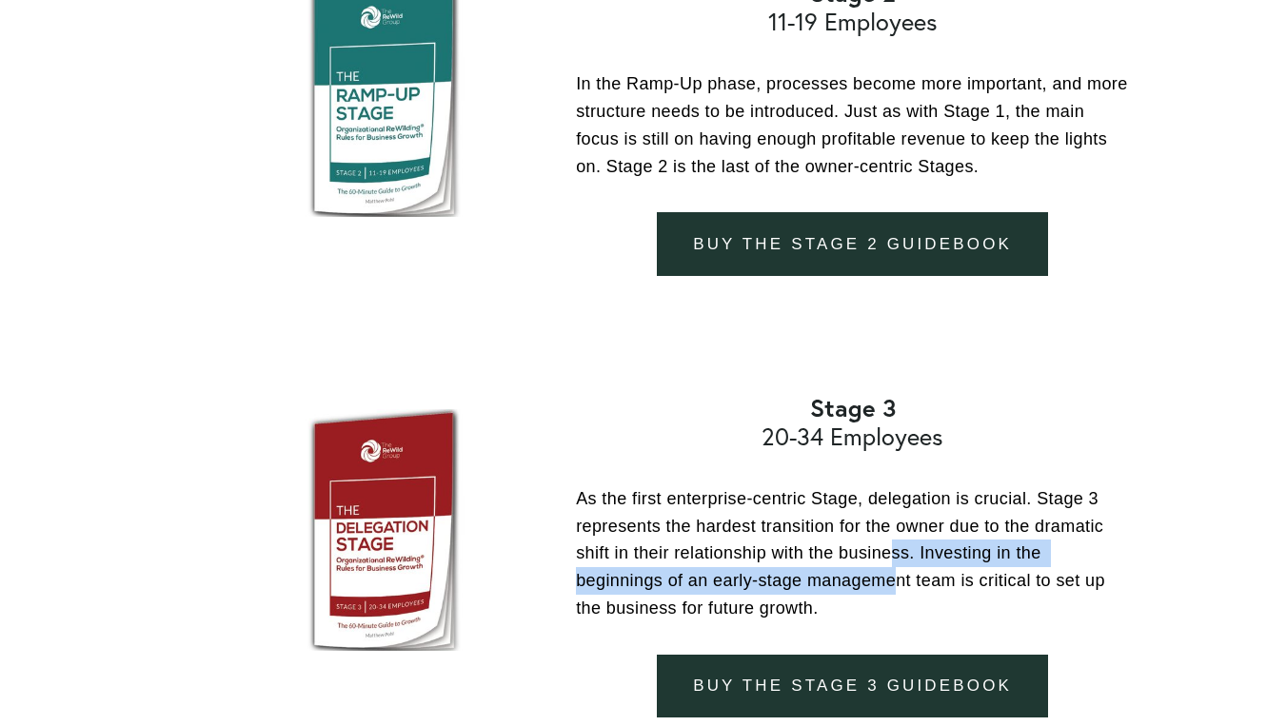
drag, startPoint x: 892, startPoint y: 526, endPoint x: 898, endPoint y: 551, distance: 25.4
click at [898, 551] on p "As the first enterprise-centric Stage, delegation is crucial. Stage 3 represent…" at bounding box center [852, 553] width 553 height 137
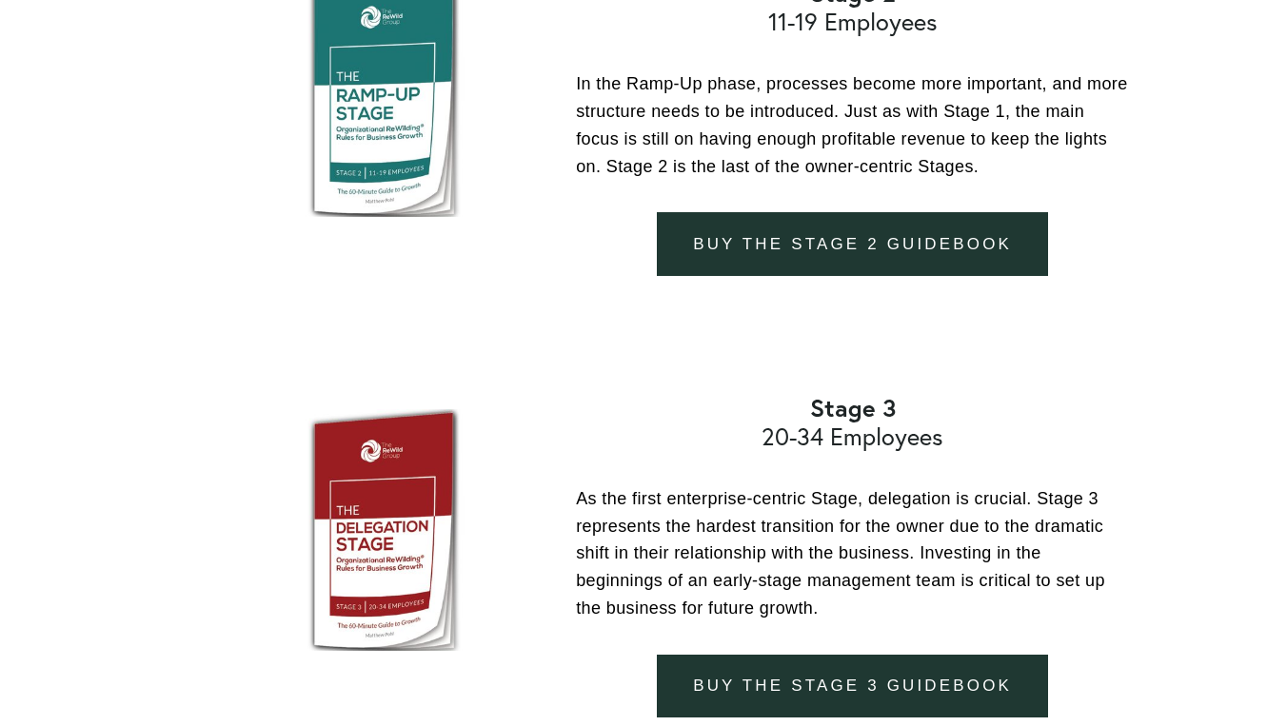
click at [721, 529] on p "As the first enterprise-centric Stage, delegation is crucial. Stage 3 represent…" at bounding box center [852, 553] width 553 height 137
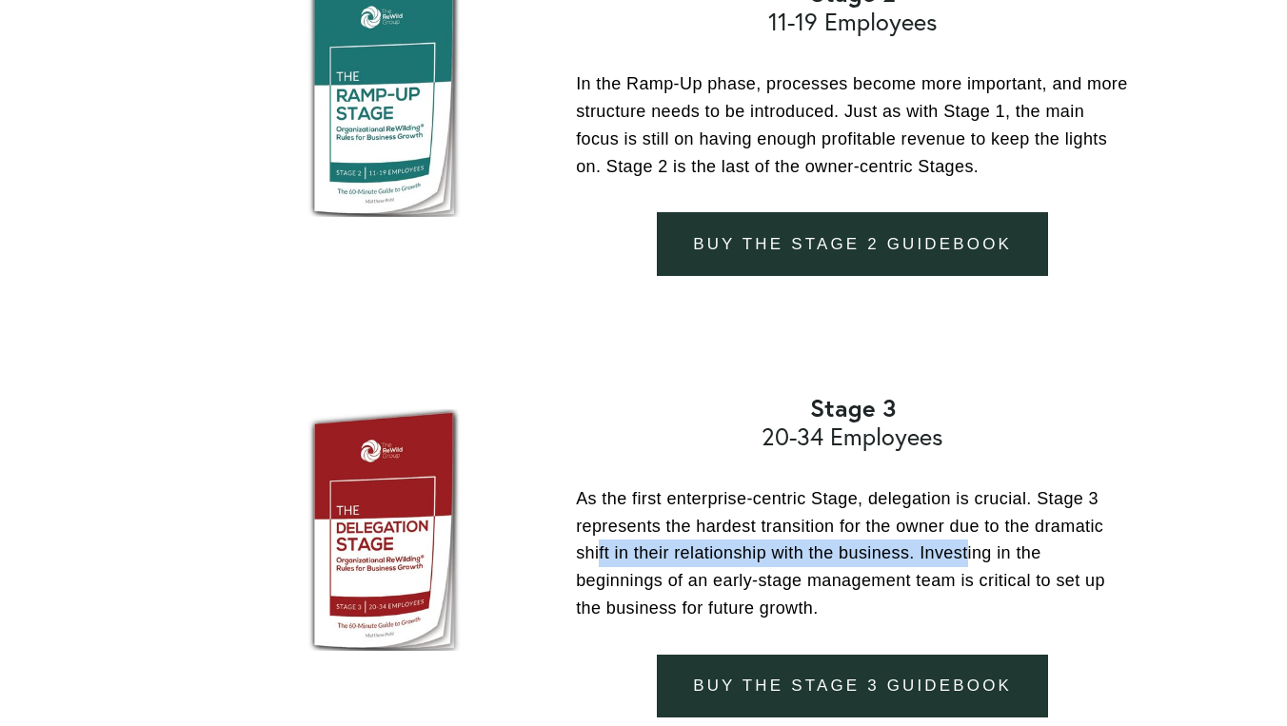
drag, startPoint x: 600, startPoint y: 507, endPoint x: 991, endPoint y: 508, distance: 391.2
click at [990, 508] on p "As the first enterprise-centric Stage, delegation is crucial. Stage 3 represent…" at bounding box center [852, 553] width 553 height 137
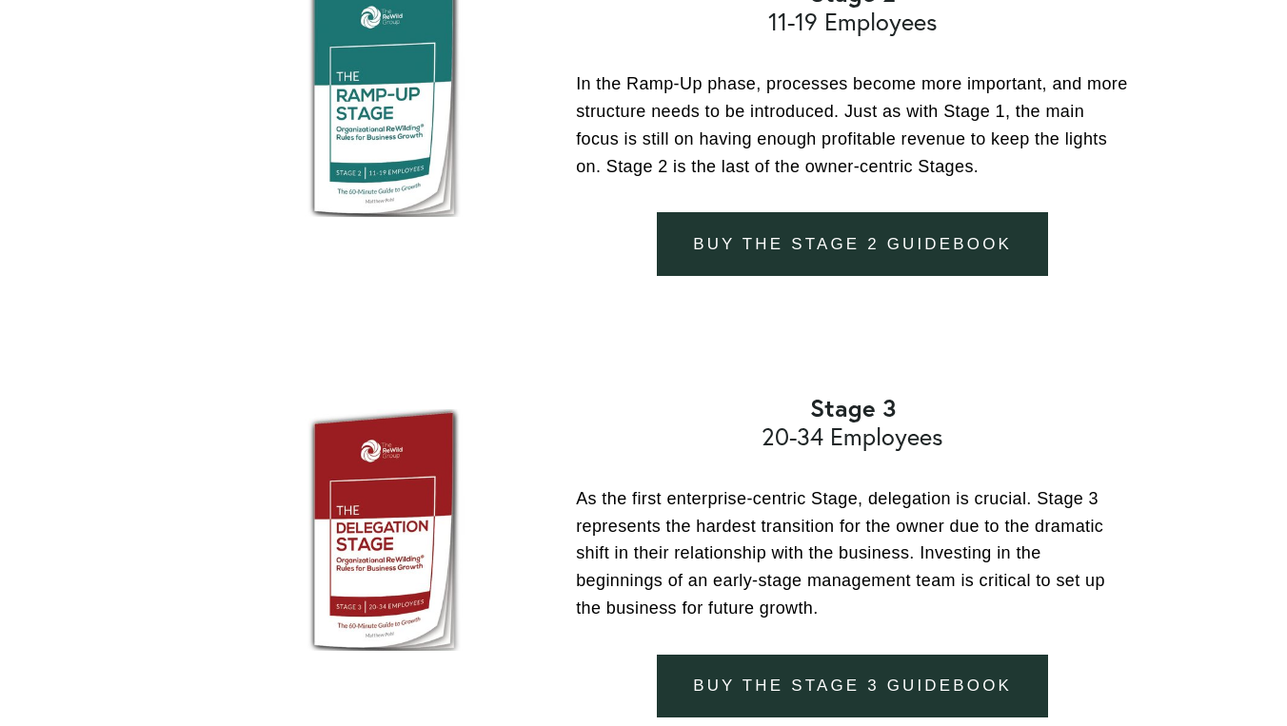
click at [991, 508] on p "As the first enterprise-centric Stage, delegation is crucial. Stage 3 represent…" at bounding box center [852, 553] width 553 height 137
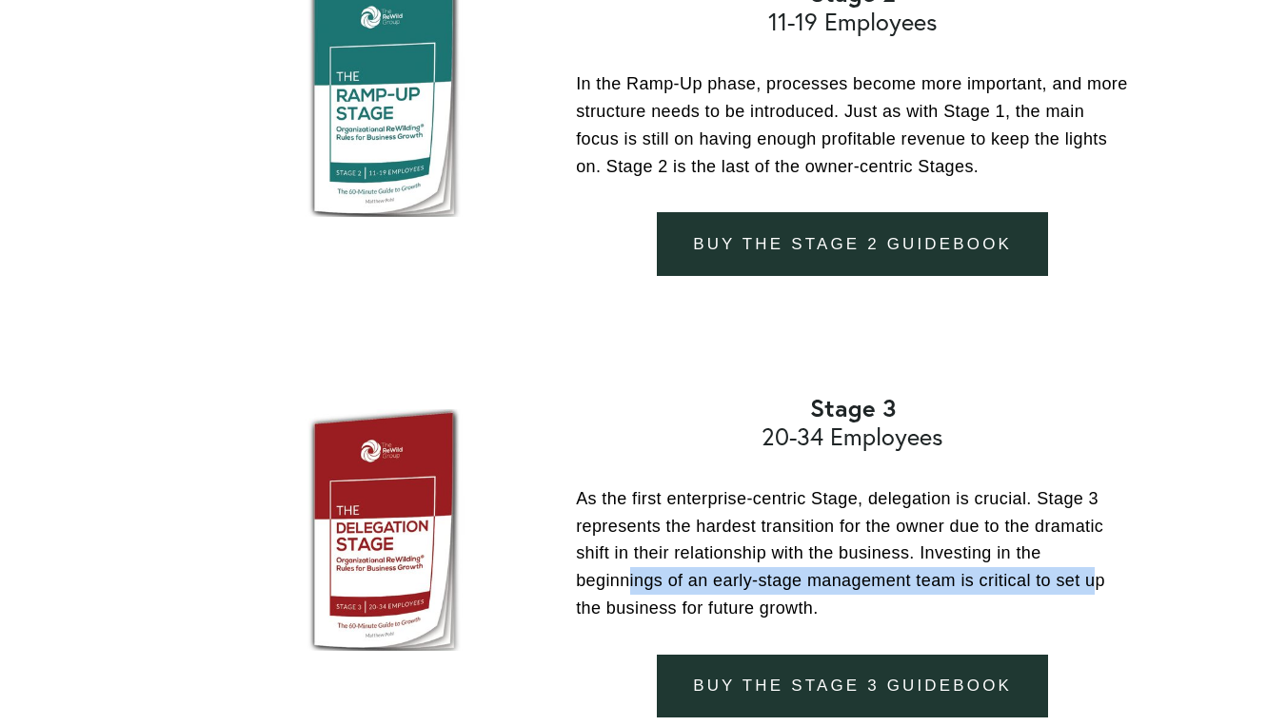
drag, startPoint x: 630, startPoint y: 545, endPoint x: 1108, endPoint y: 545, distance: 477.8
click at [1106, 545] on p "As the first enterprise-centric Stage, delegation is crucial. Stage 3 represent…" at bounding box center [852, 553] width 553 height 137
click at [1108, 545] on p "As the first enterprise-centric Stage, delegation is crucial. Stage 3 represent…" at bounding box center [852, 553] width 553 height 137
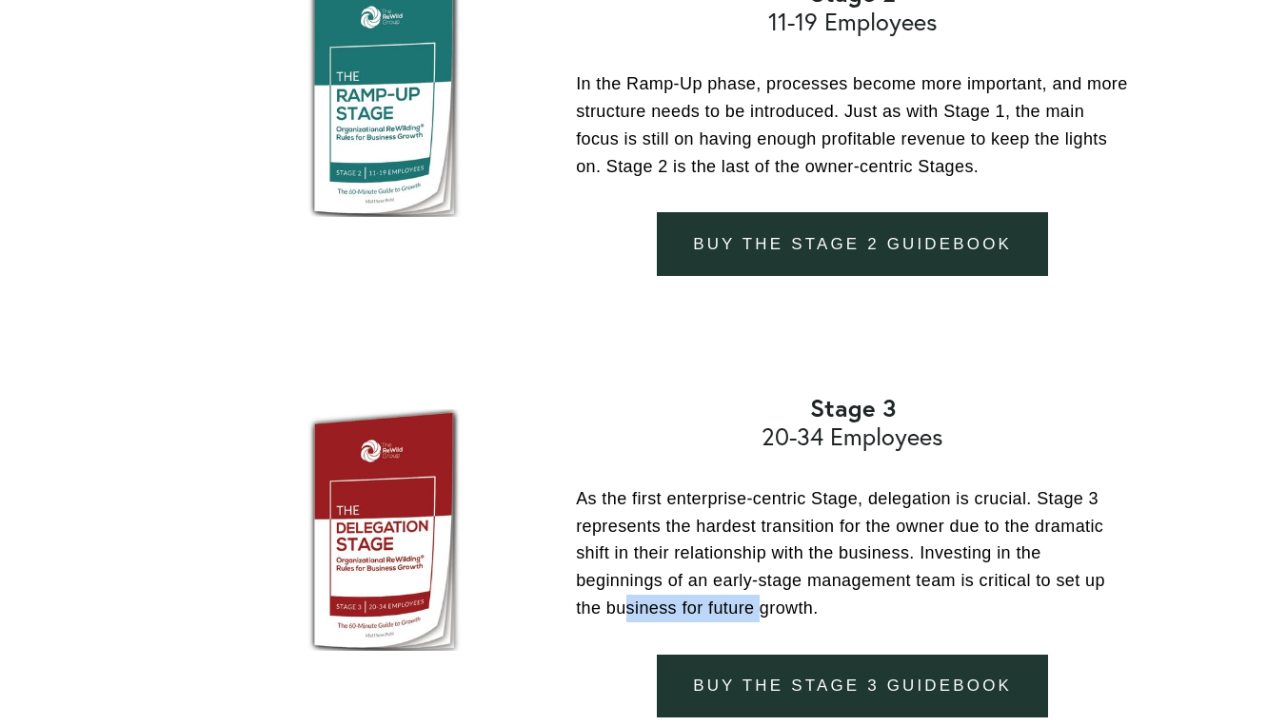
drag, startPoint x: 623, startPoint y: 570, endPoint x: 765, endPoint y: 570, distance: 141.8
click at [765, 570] on p "As the first enterprise-centric Stage, delegation is crucial. Stage 3 represent…" at bounding box center [852, 553] width 553 height 137
click at [771, 570] on p "As the first enterprise-centric Stage, delegation is crucial. Stage 3 represent…" at bounding box center [852, 553] width 553 height 137
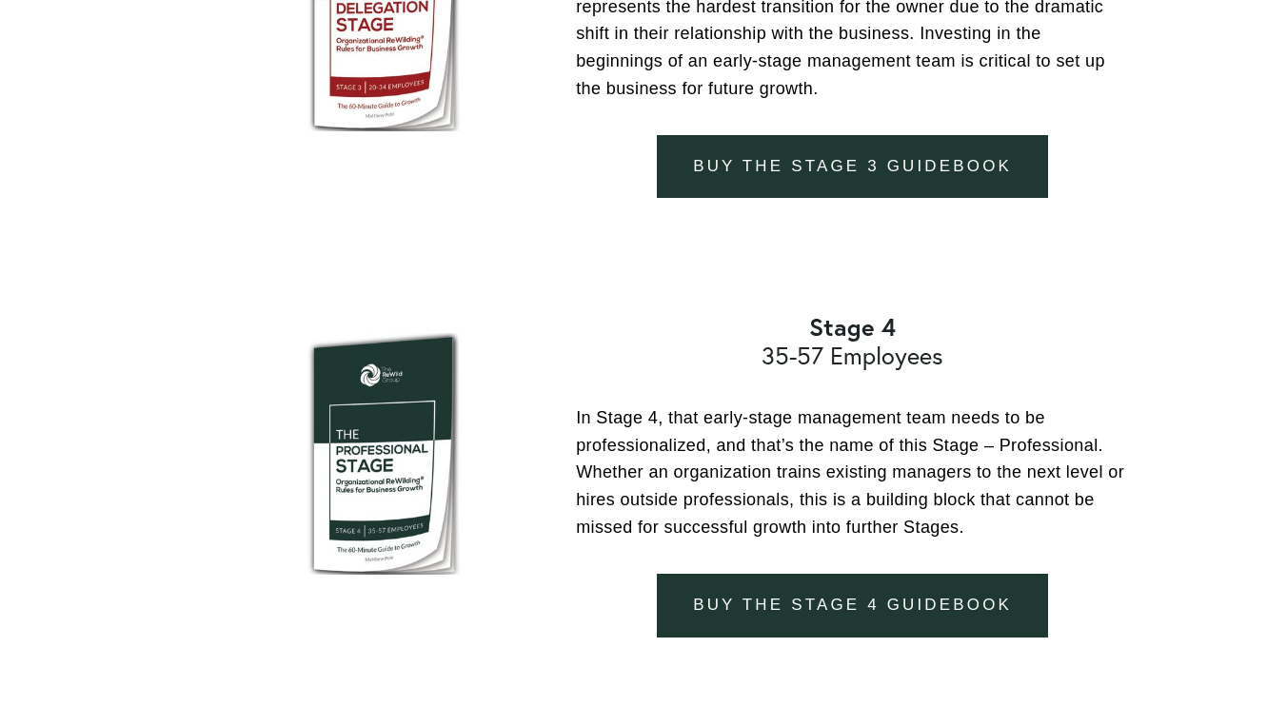
scroll to position [3038, 0]
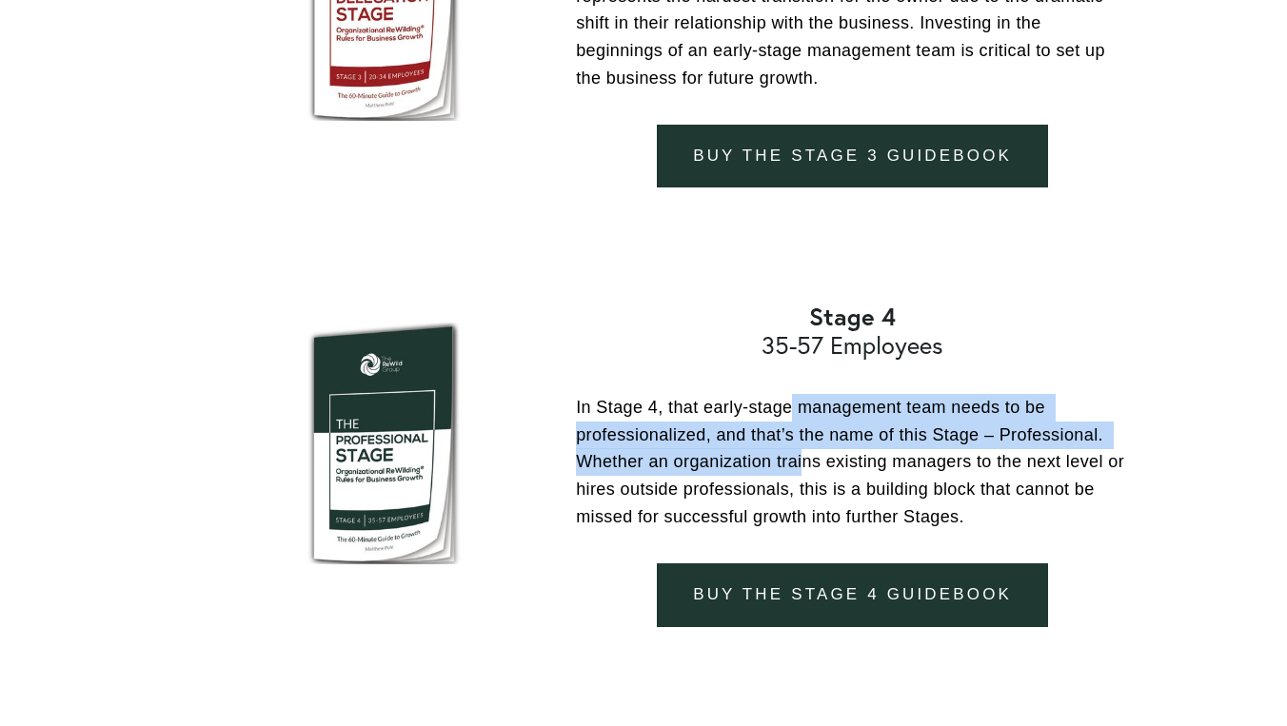
drag, startPoint x: 795, startPoint y: 375, endPoint x: 800, endPoint y: 412, distance: 37.6
click at [800, 412] on p "In Stage 4, that early-stage management team needs to be professionalized, and …" at bounding box center [852, 462] width 553 height 137
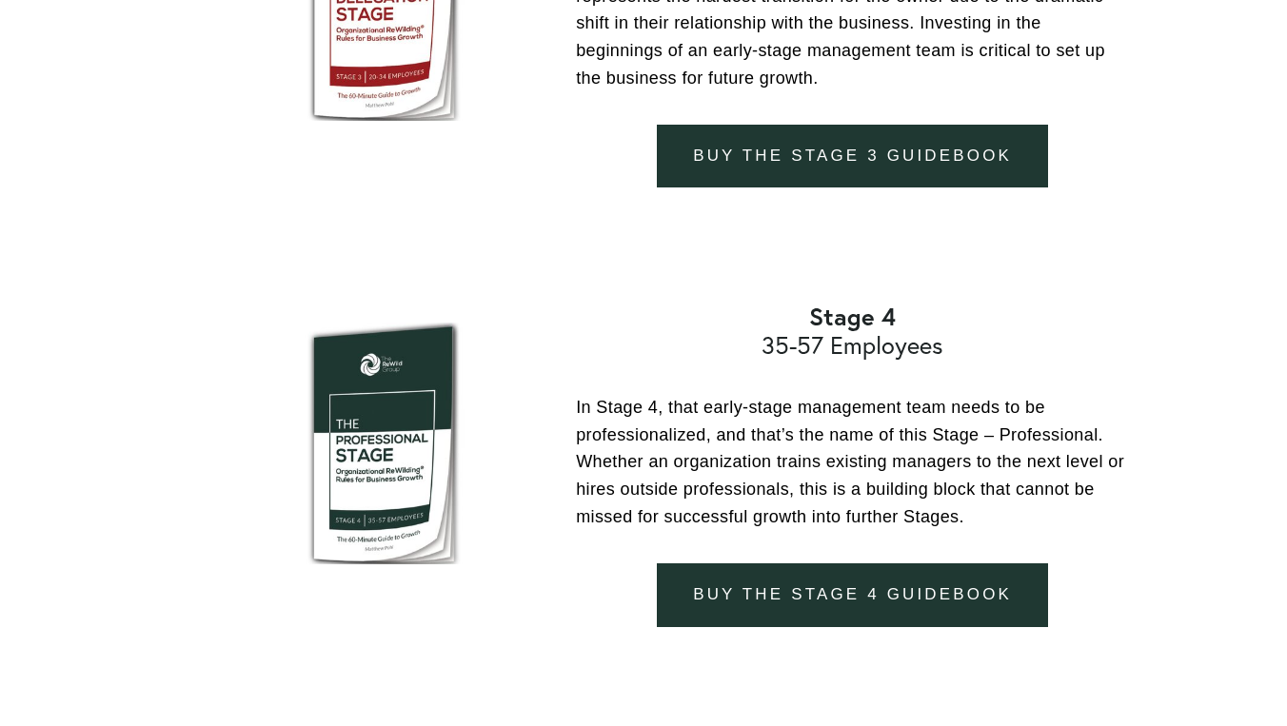
click at [831, 423] on p "In Stage 4, that early-stage management team needs to be professionalized, and …" at bounding box center [852, 462] width 553 height 137
drag, startPoint x: 661, startPoint y: 425, endPoint x: 977, endPoint y: 427, distance: 315.0
click at [977, 427] on p "In Stage 4, that early-stage management team needs to be professionalized, and …" at bounding box center [852, 462] width 553 height 137
click at [620, 444] on p "In Stage 4, that early-stage management team needs to be professionalized, and …" at bounding box center [852, 462] width 553 height 137
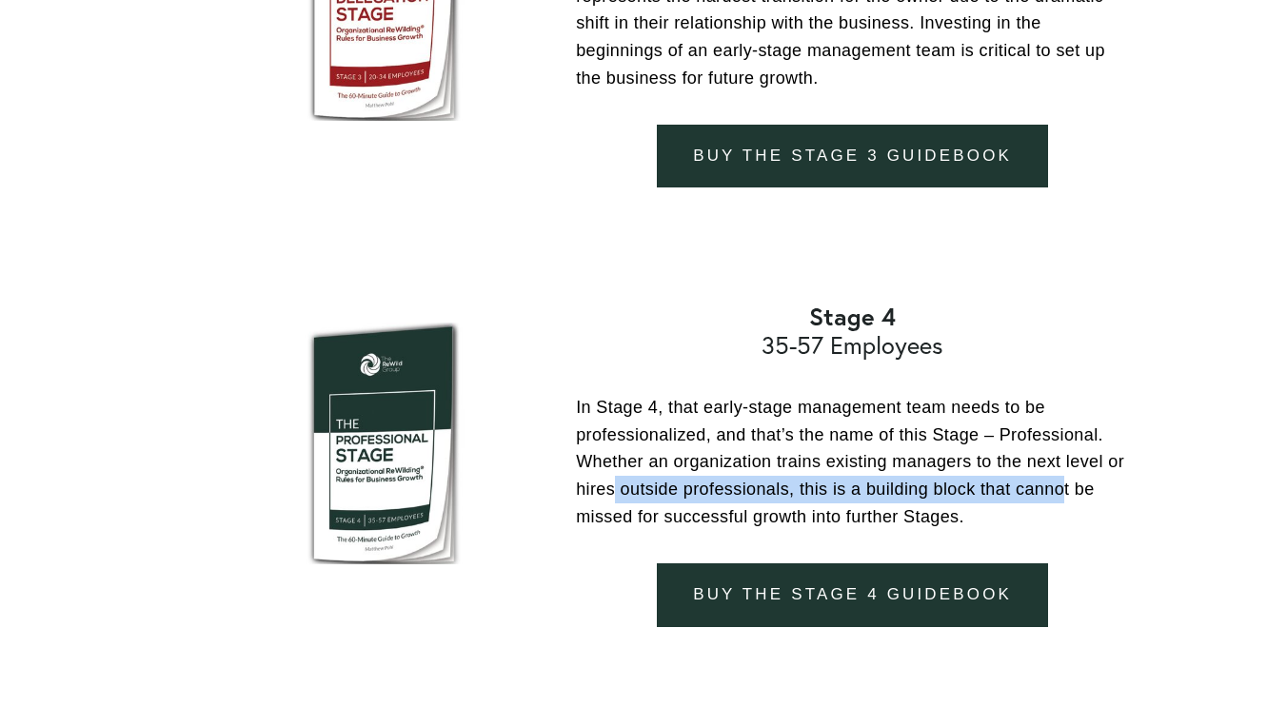
drag, startPoint x: 615, startPoint y: 456, endPoint x: 1073, endPoint y: 455, distance: 457.8
click at [1073, 455] on p "In Stage 4, that early-stage management team needs to be professionalized, and …" at bounding box center [852, 462] width 553 height 137
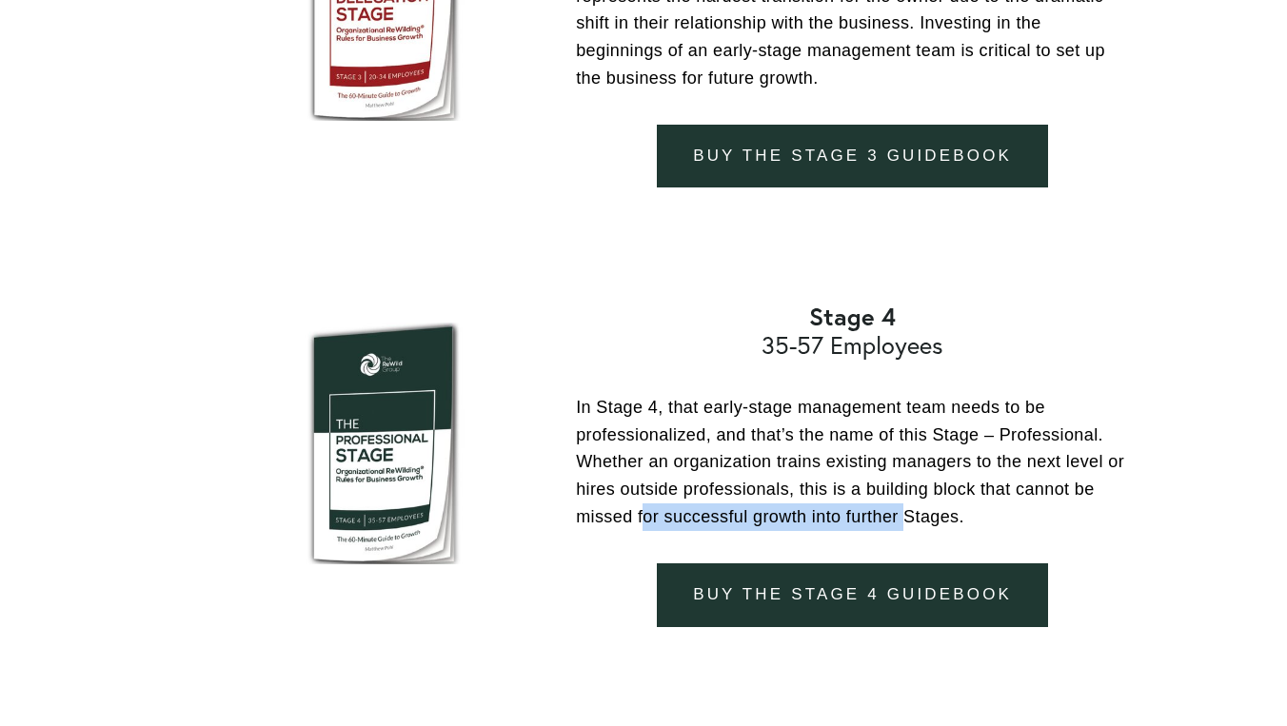
drag, startPoint x: 647, startPoint y: 481, endPoint x: 934, endPoint y: 481, distance: 286.5
click at [933, 481] on p "In Stage 4, that early-stage management team needs to be professionalized, and …" at bounding box center [852, 462] width 553 height 137
click at [934, 481] on p "In Stage 4, that early-stage management team needs to be professionalized, and …" at bounding box center [852, 462] width 553 height 137
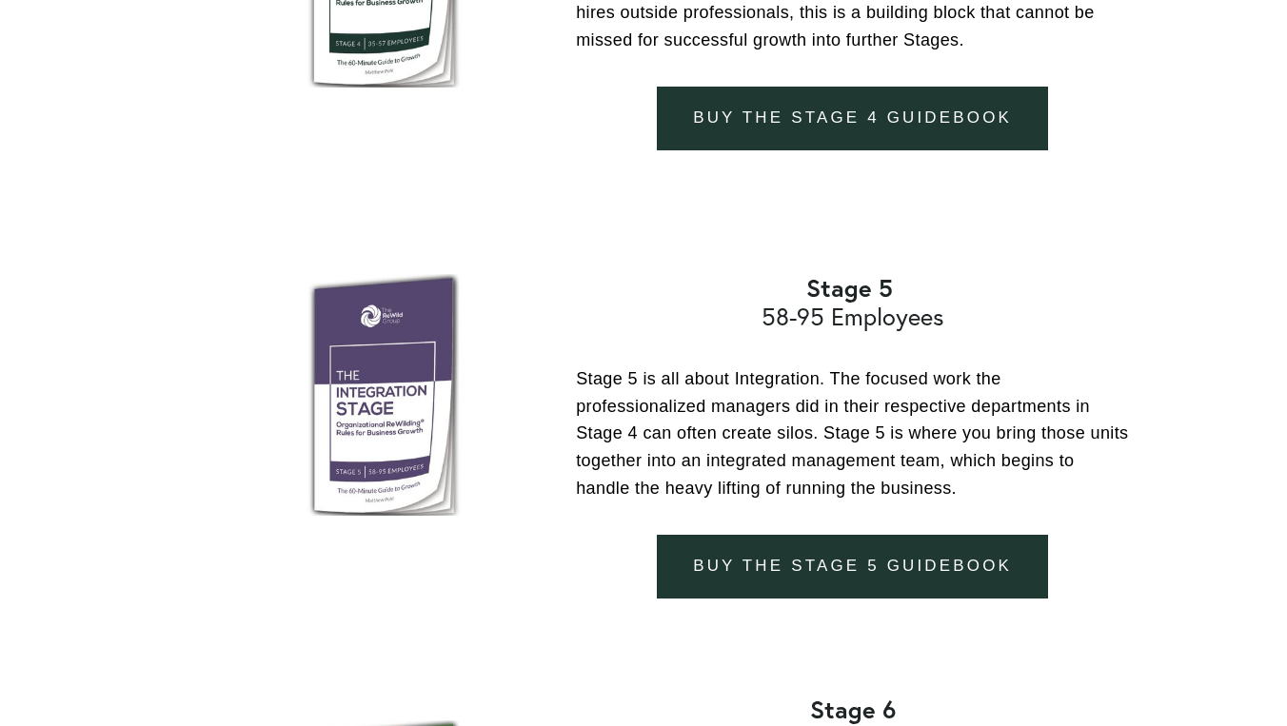
scroll to position [3515, 0]
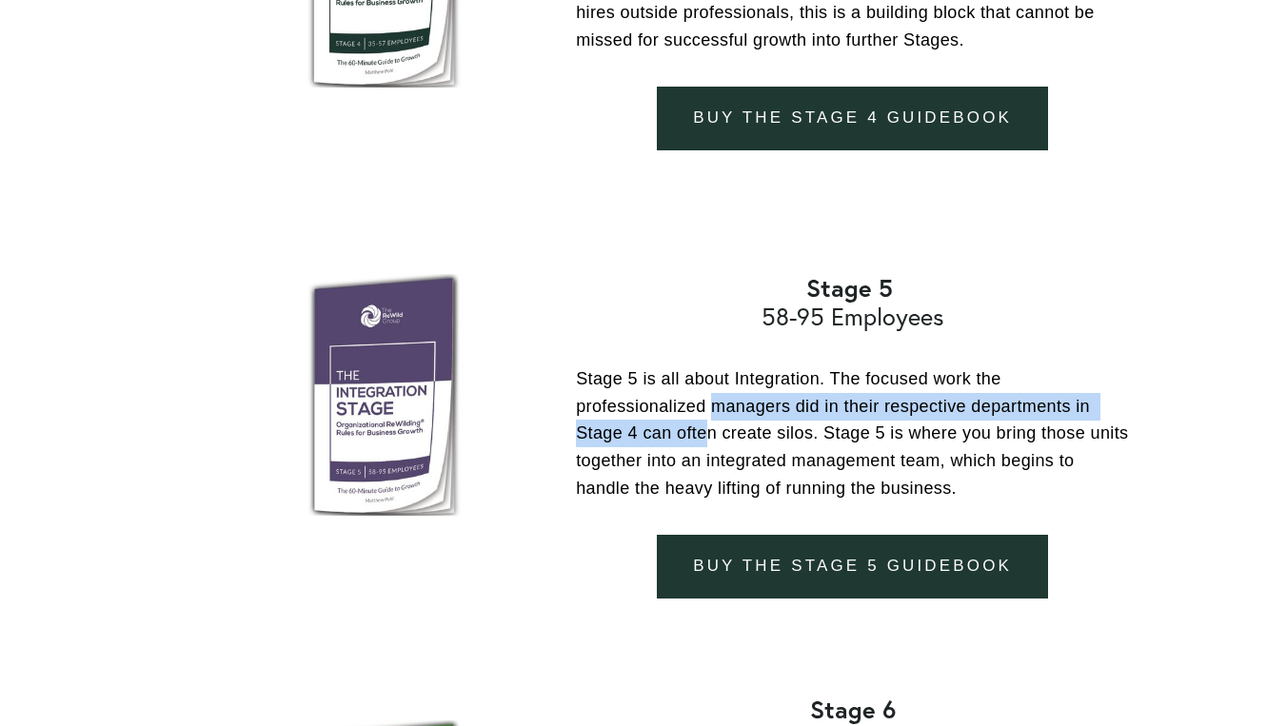
drag, startPoint x: 710, startPoint y: 384, endPoint x: 711, endPoint y: 394, distance: 10.5
click at [711, 394] on p "Stage 5 is all about Integration. The focused work the professionalized manager…" at bounding box center [852, 433] width 553 height 137
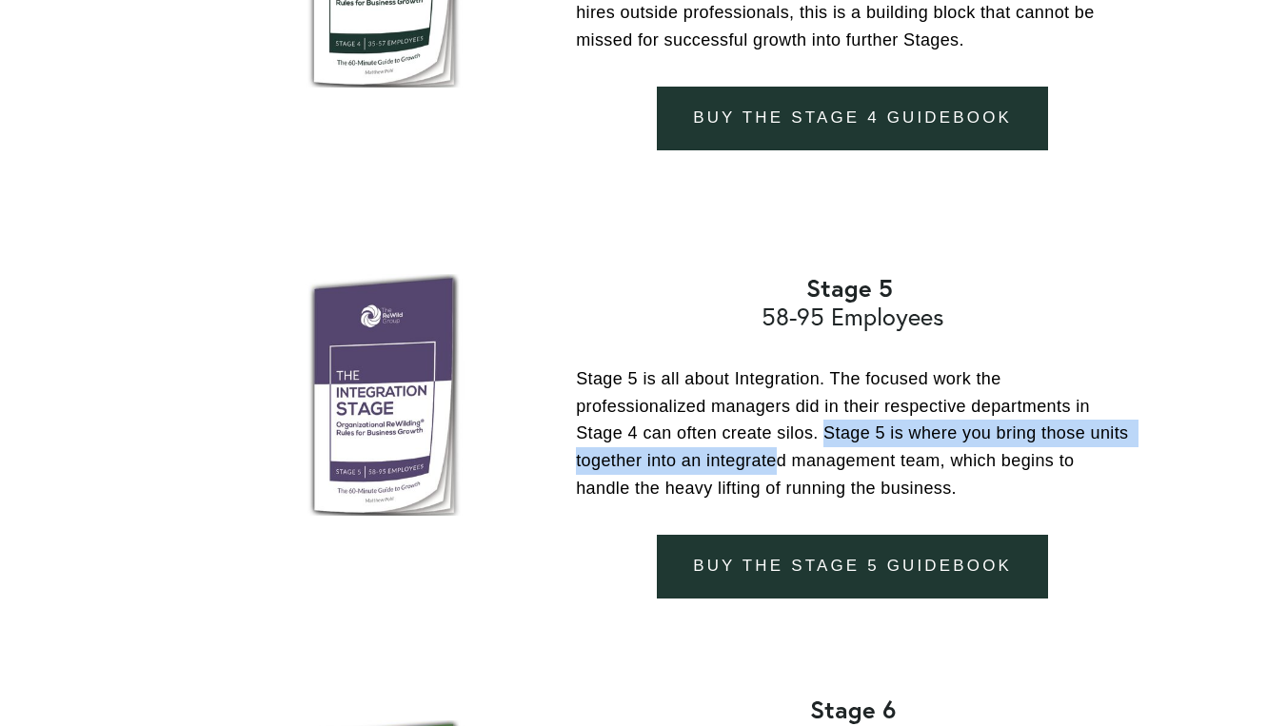
drag, startPoint x: 823, startPoint y: 415, endPoint x: 826, endPoint y: 427, distance: 12.7
click at [826, 427] on p "Stage 5 is all about Integration. The focused work the professionalized manager…" at bounding box center [852, 433] width 553 height 137
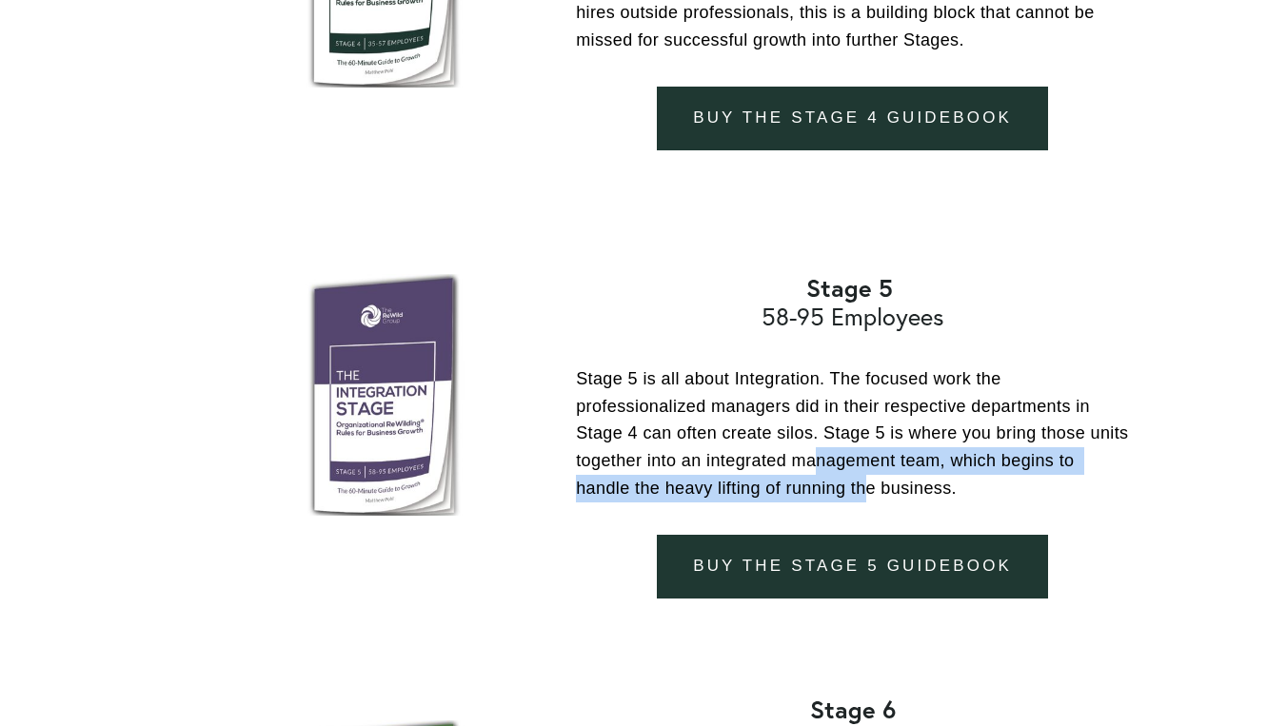
drag, startPoint x: 865, startPoint y: 442, endPoint x: 870, endPoint y: 454, distance: 13.3
click at [870, 454] on p "Stage 5 is all about Integration. The focused work the professionalized manager…" at bounding box center [852, 433] width 553 height 137
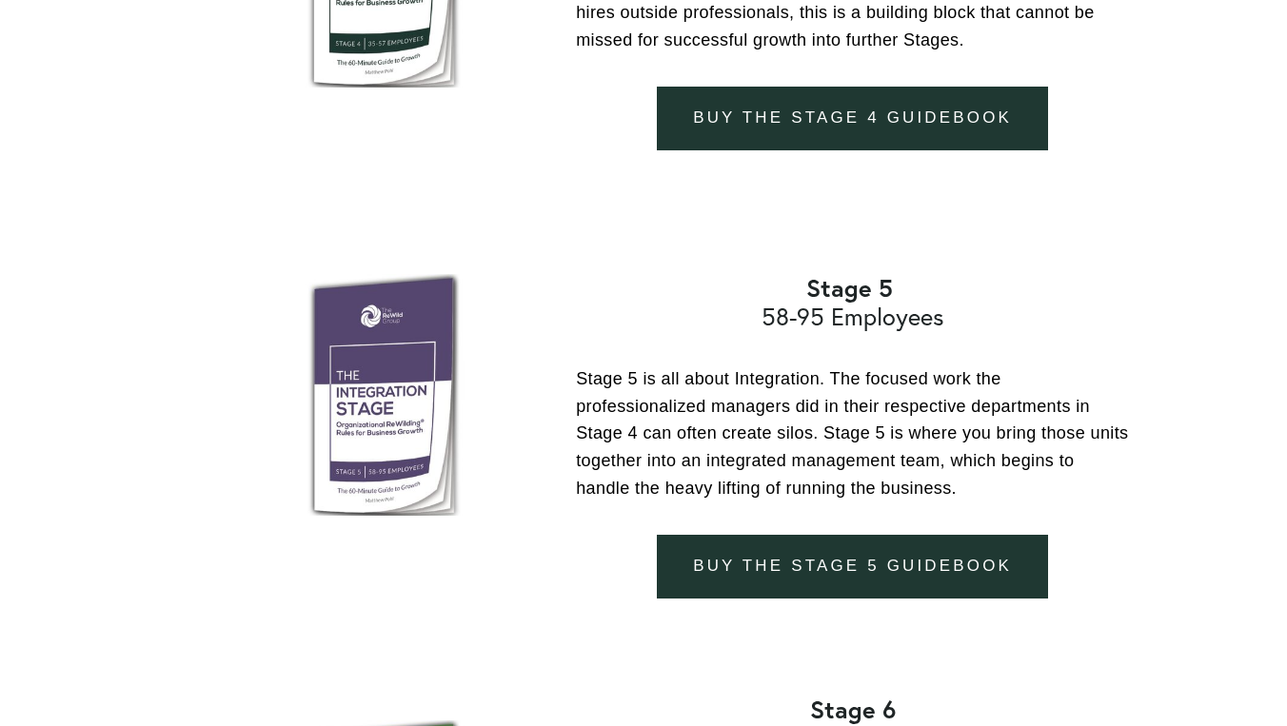
click at [709, 428] on p "Stage 5 is all about Integration. The focused work the professionalized manager…" at bounding box center [852, 433] width 553 height 137
drag, startPoint x: 606, startPoint y: 467, endPoint x: 871, endPoint y: 462, distance: 264.7
click at [869, 463] on p "Stage 5 is all about Integration. The focused work the professionalized manager…" at bounding box center [852, 433] width 553 height 137
click at [871, 462] on p "Stage 5 is all about Integration. The focused work the professionalized manager…" at bounding box center [852, 433] width 553 height 137
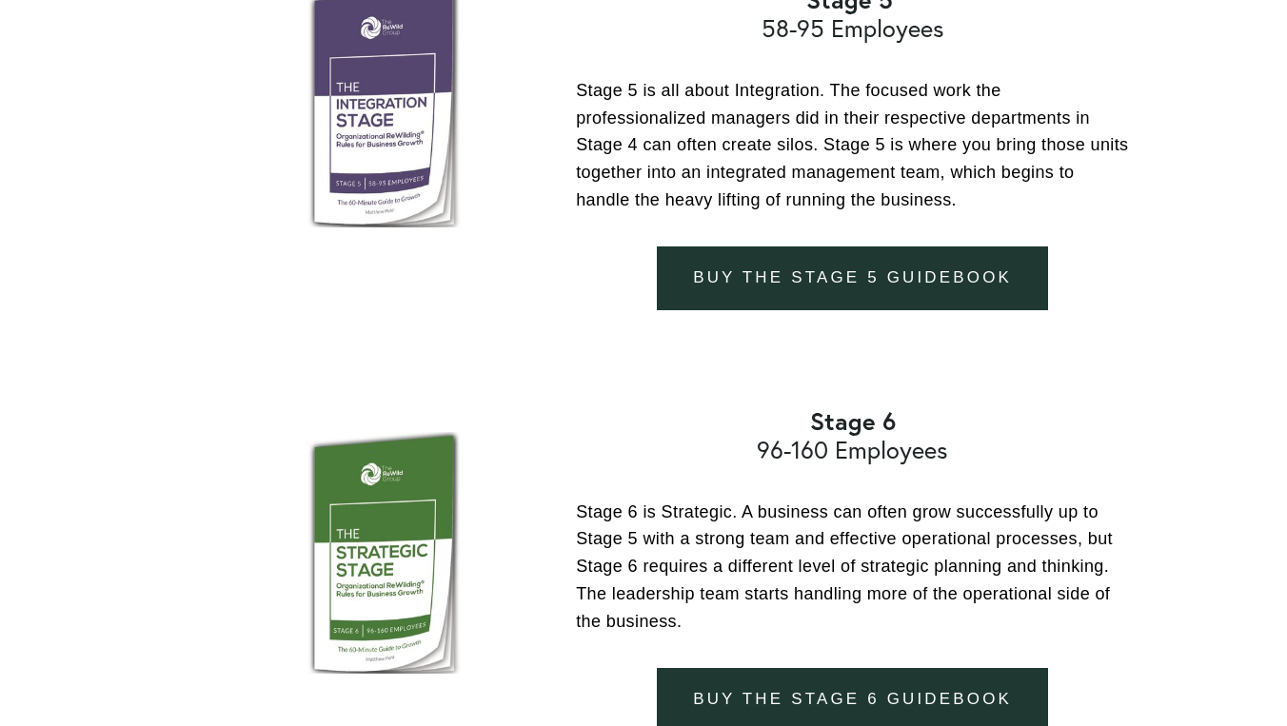
scroll to position [3823, 0]
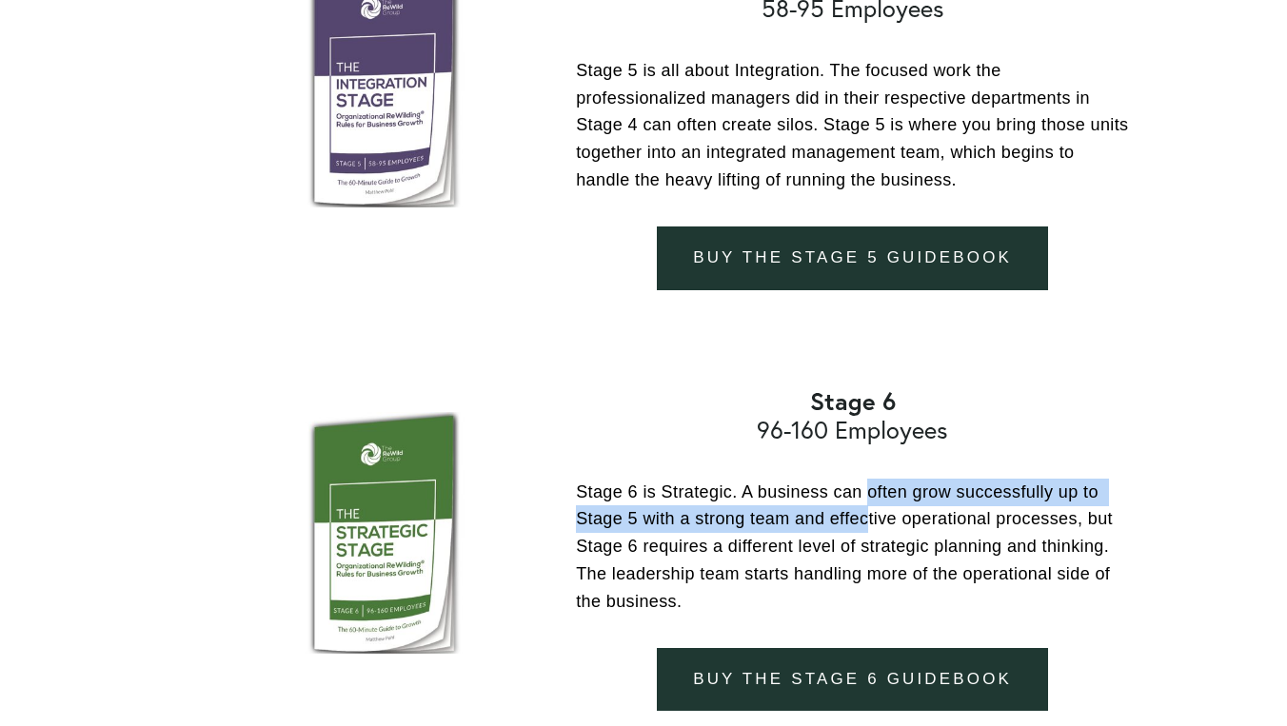
drag, startPoint x: 870, startPoint y: 466, endPoint x: 872, endPoint y: 481, distance: 14.4
click at [872, 481] on p "Stage 6 is Strategic. A business can often grow successfully up to Stage 5 with…" at bounding box center [852, 547] width 553 height 137
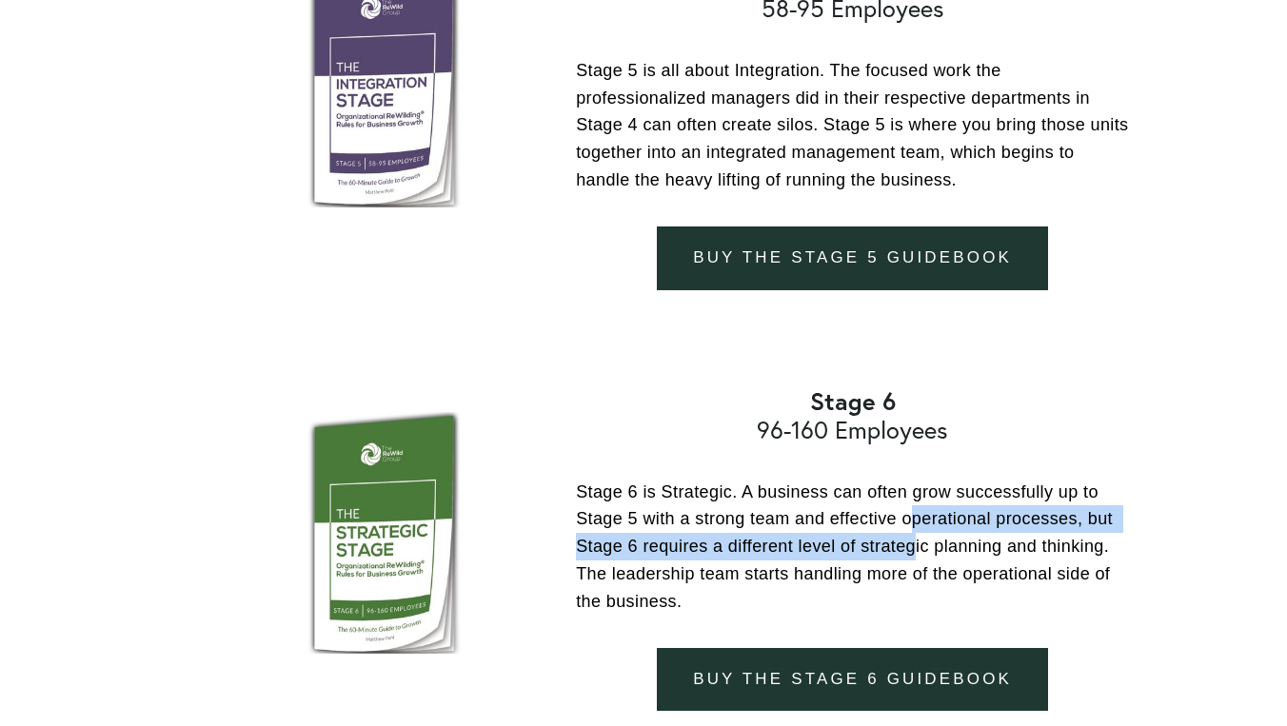
drag, startPoint x: 913, startPoint y: 498, endPoint x: 917, endPoint y: 520, distance: 22.2
click at [917, 520] on p "Stage 6 is Strategic. A business can often grow successfully up to Stage 5 with…" at bounding box center [852, 547] width 553 height 137
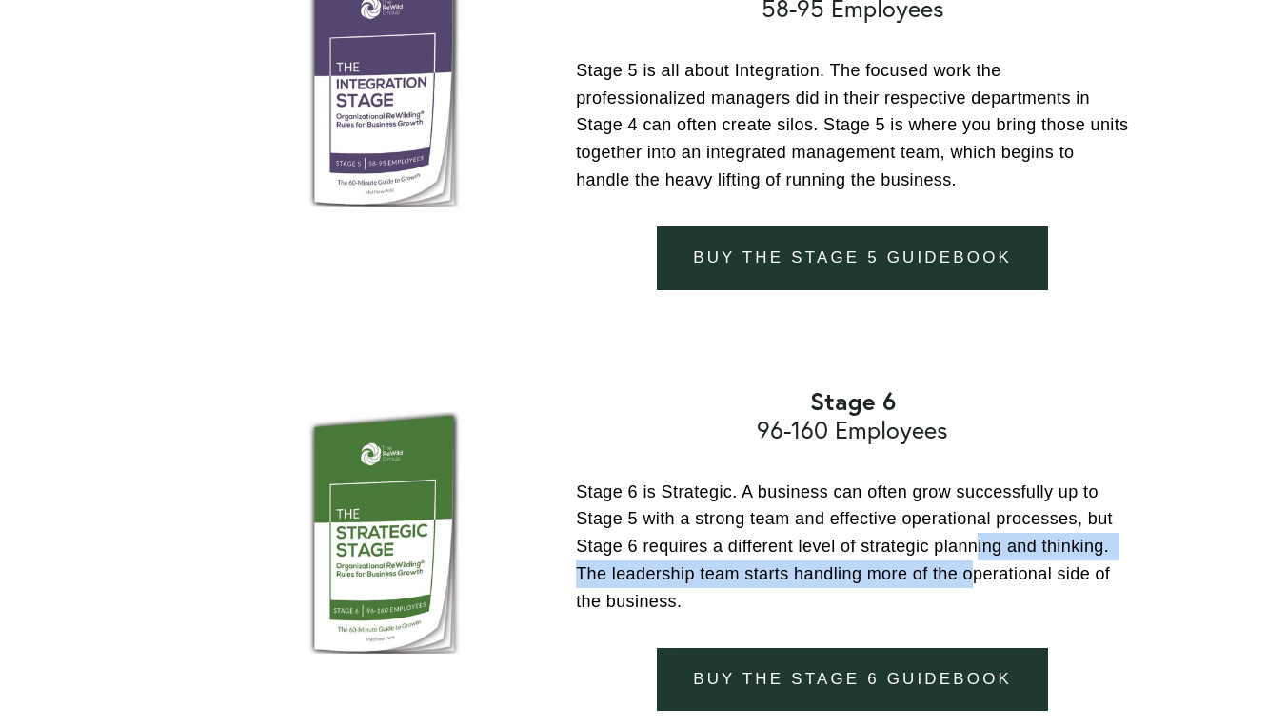
drag, startPoint x: 980, startPoint y: 521, endPoint x: 980, endPoint y: 531, distance: 10.5
click at [980, 531] on p "Stage 6 is Strategic. A business can often grow successfully up to Stage 5 with…" at bounding box center [852, 547] width 553 height 137
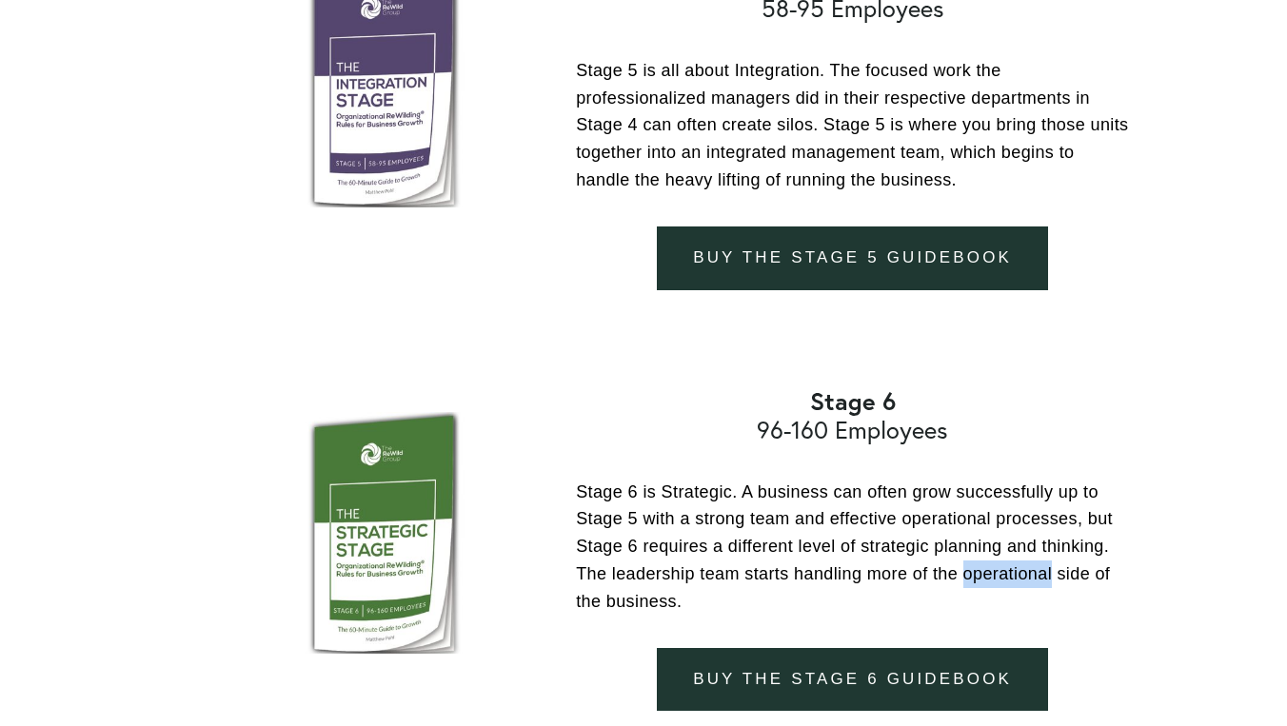
drag, startPoint x: 1055, startPoint y: 539, endPoint x: 963, endPoint y: 534, distance: 91.5
click at [963, 534] on p "Stage 6 is Strategic. A business can often grow successfully up to Stage 5 with…" at bounding box center [852, 547] width 553 height 137
click at [743, 506] on p "Stage 6 is Strategic. A business can often grow successfully up to Stage 5 with…" at bounding box center [852, 547] width 553 height 137
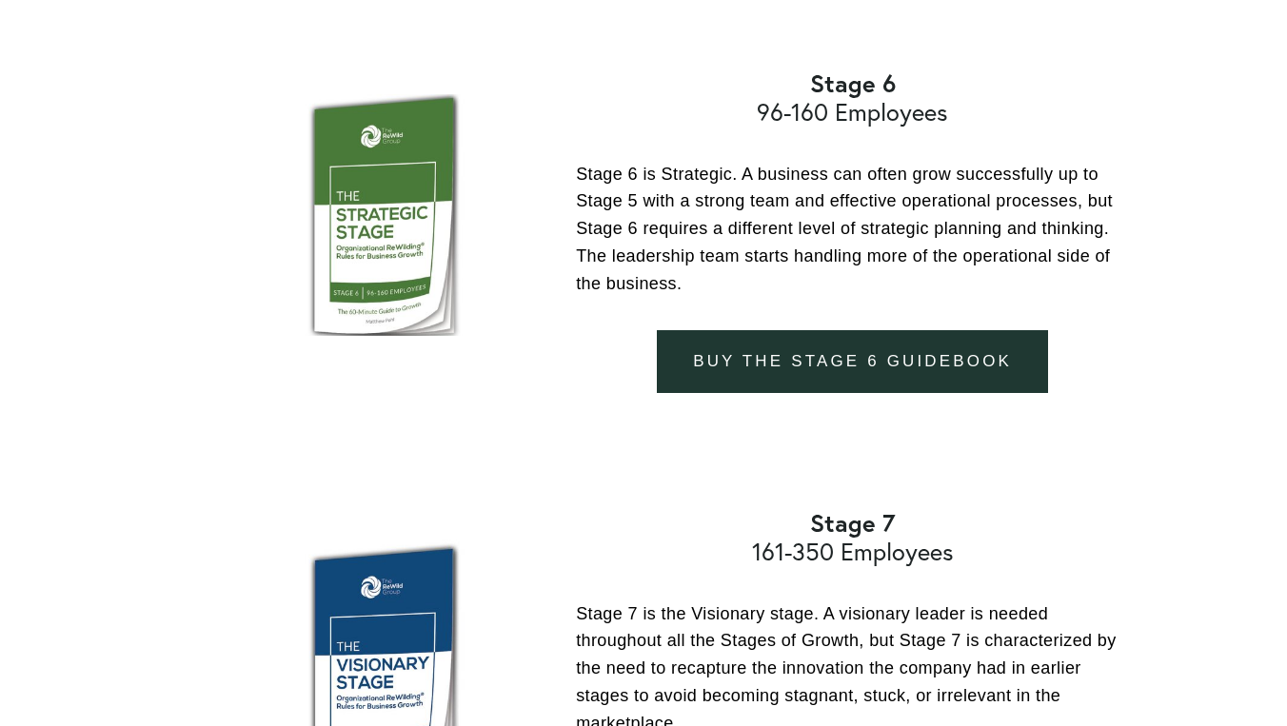
scroll to position [4143, 0]
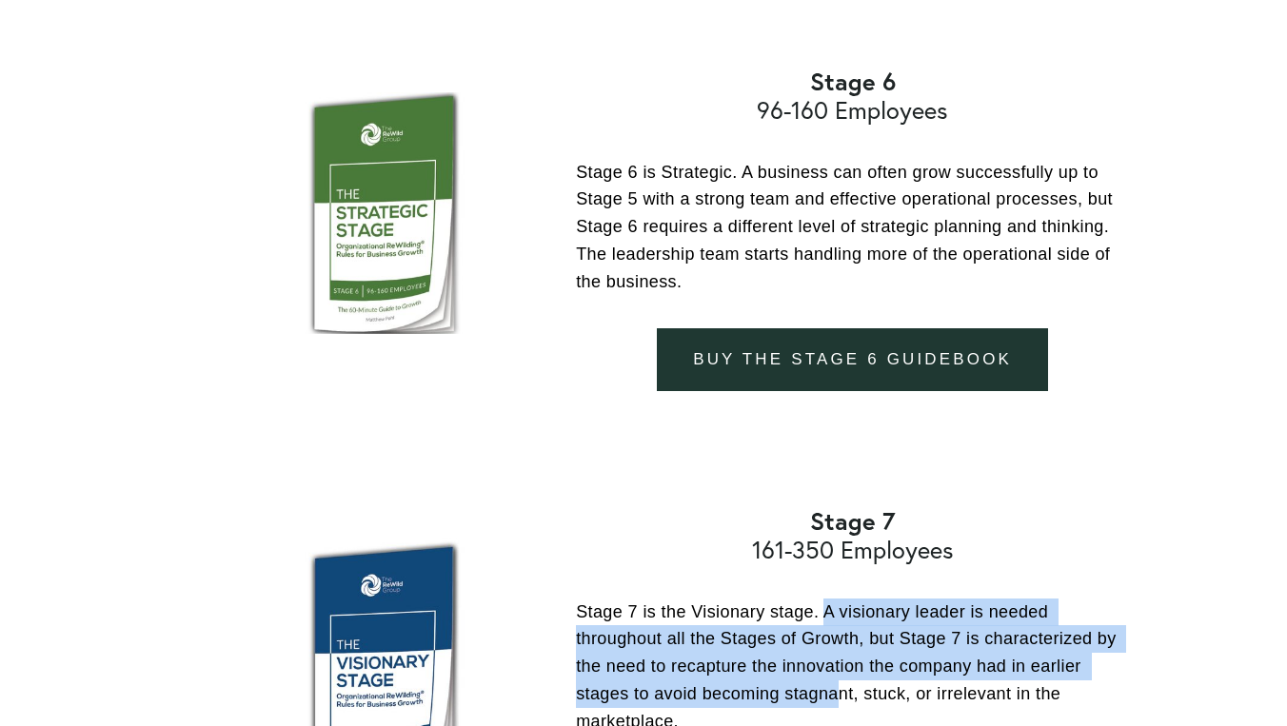
drag, startPoint x: 825, startPoint y: 582, endPoint x: 839, endPoint y: 661, distance: 80.3
click at [839, 661] on p "Stage 7 is the Visionary stage. A visionary leader is needed throughout all the…" at bounding box center [852, 667] width 553 height 137
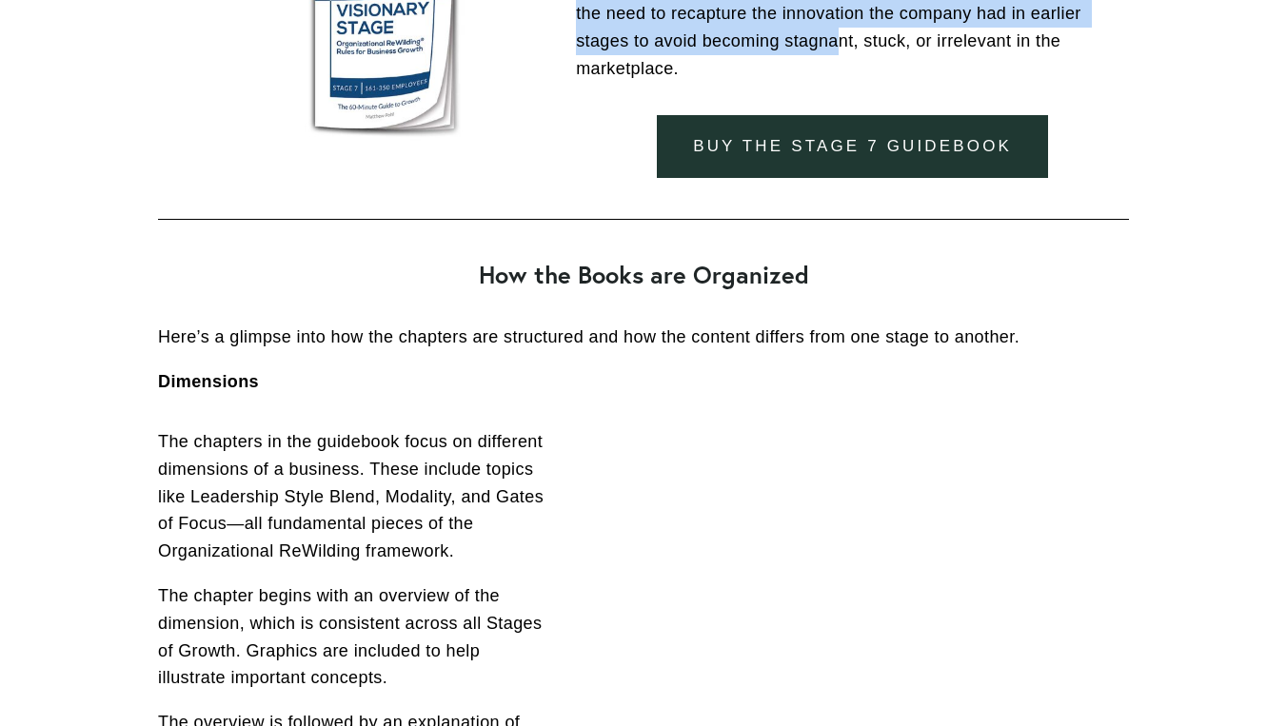
scroll to position [4800, 0]
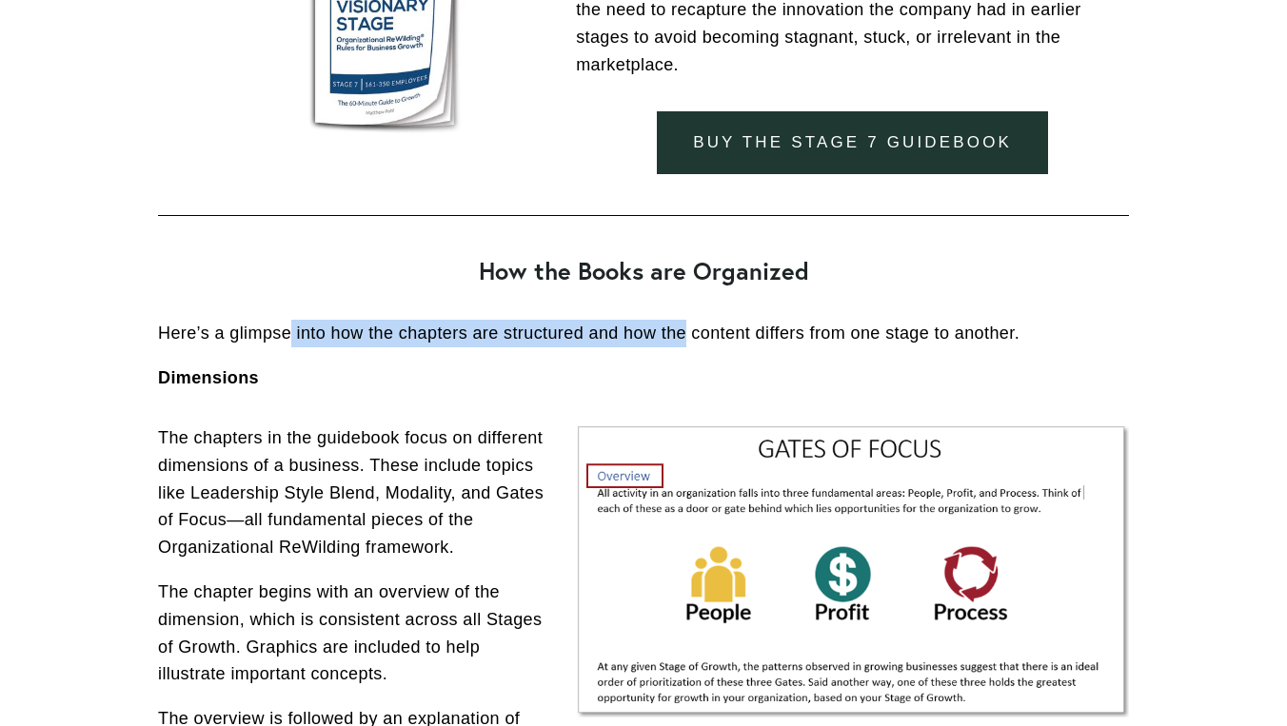
drag, startPoint x: 286, startPoint y: 297, endPoint x: 690, endPoint y: 299, distance: 403.6
click at [690, 320] on p "Here’s a glimpse into how the chapters are structured and how the content diffe…" at bounding box center [643, 334] width 971 height 28
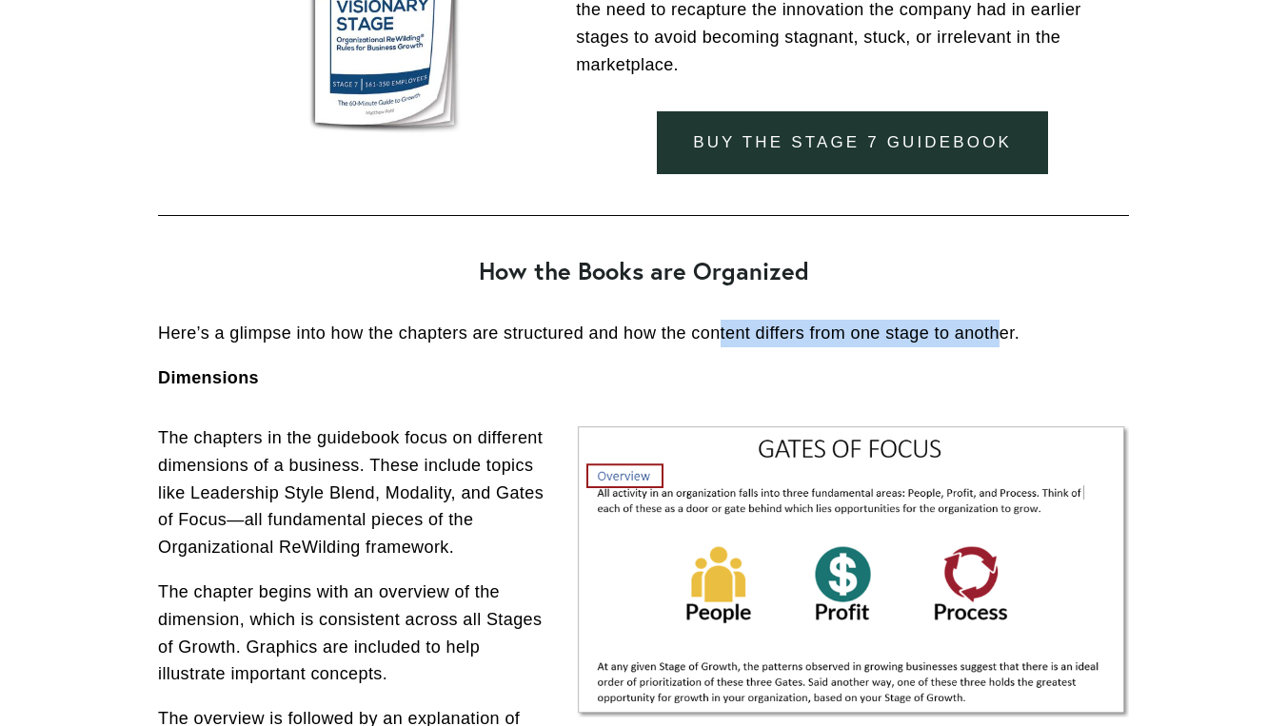
drag, startPoint x: 727, startPoint y: 304, endPoint x: 1011, endPoint y: 302, distance: 283.6
click at [1010, 320] on p "Here’s a glimpse into how the chapters are structured and how the content diffe…" at bounding box center [643, 334] width 971 height 28
click at [1011, 320] on p "Here’s a glimpse into how the chapters are structured and how the content diffe…" at bounding box center [643, 334] width 971 height 28
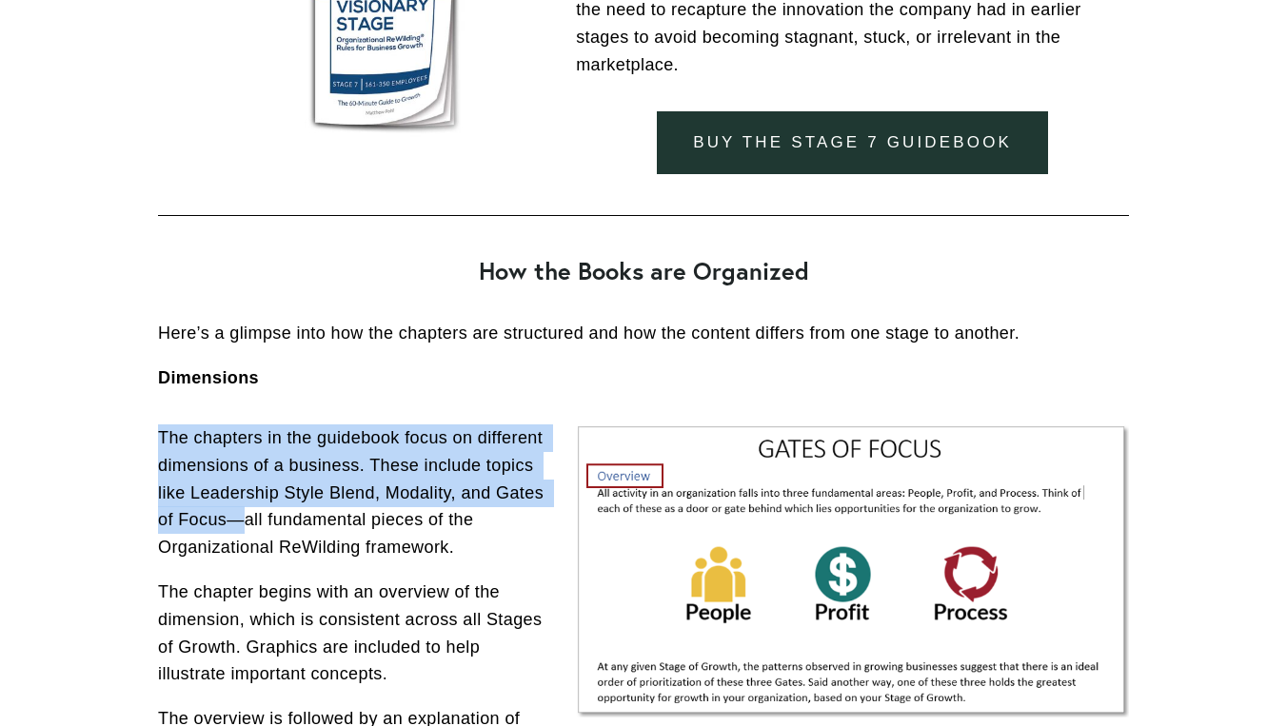
drag, startPoint x: 159, startPoint y: 406, endPoint x: 407, endPoint y: 510, distance: 269.2
click at [408, 501] on p "The chapters in the guidebook focus on different dimensions of a business. Thes…" at bounding box center [643, 492] width 971 height 137
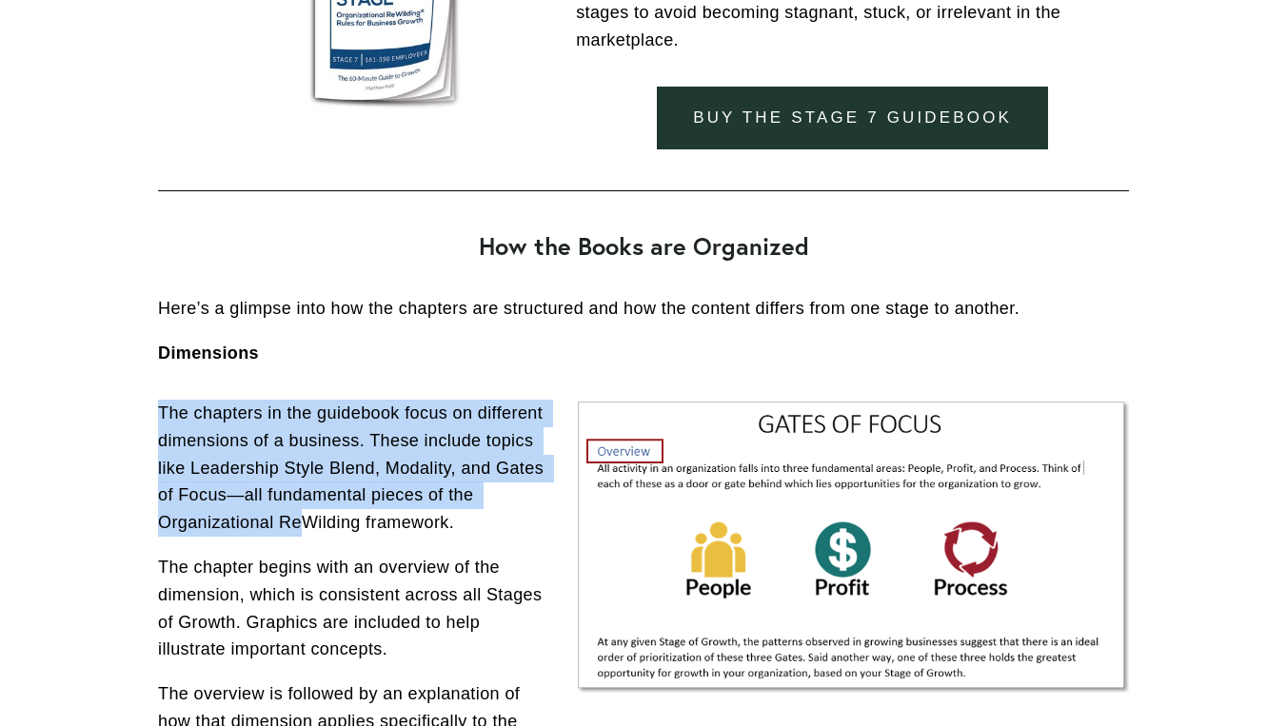
scroll to position [4829, 0]
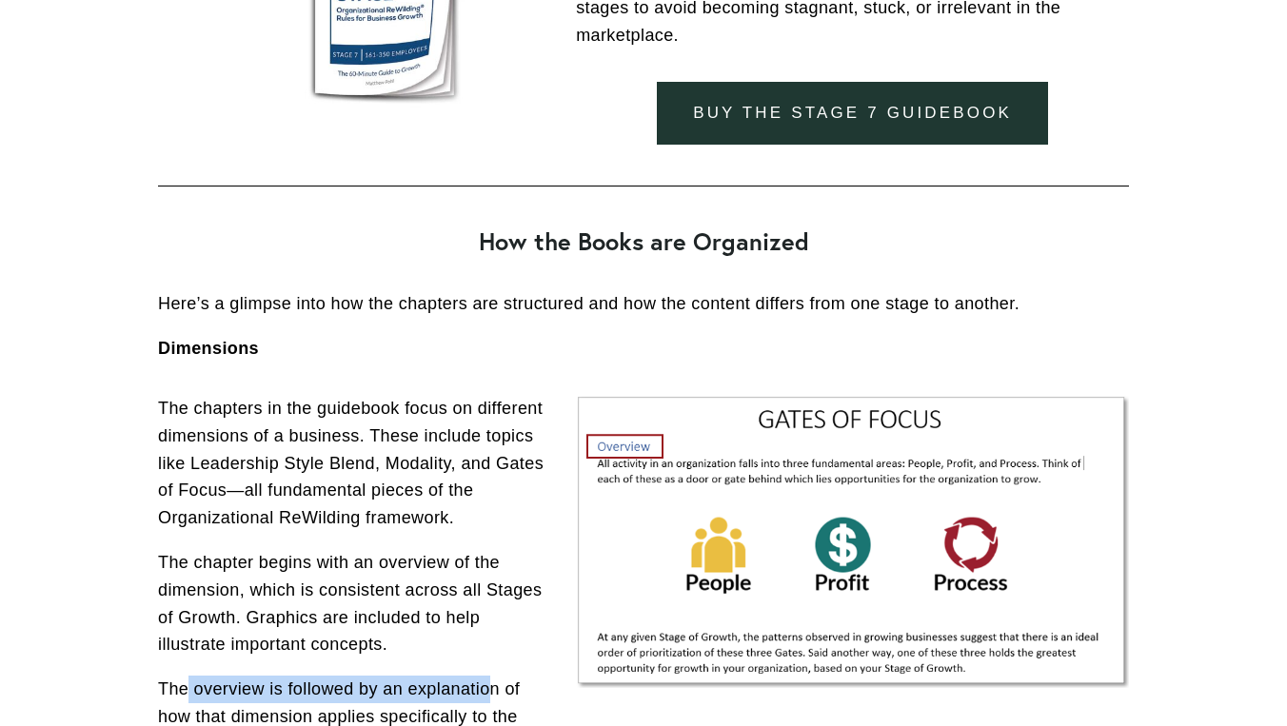
drag, startPoint x: 189, startPoint y: 680, endPoint x: 491, endPoint y: 674, distance: 301.8
click at [490, 676] on p "The overview is followed by an explanation of how that dimension applies specif…" at bounding box center [643, 717] width 971 height 82
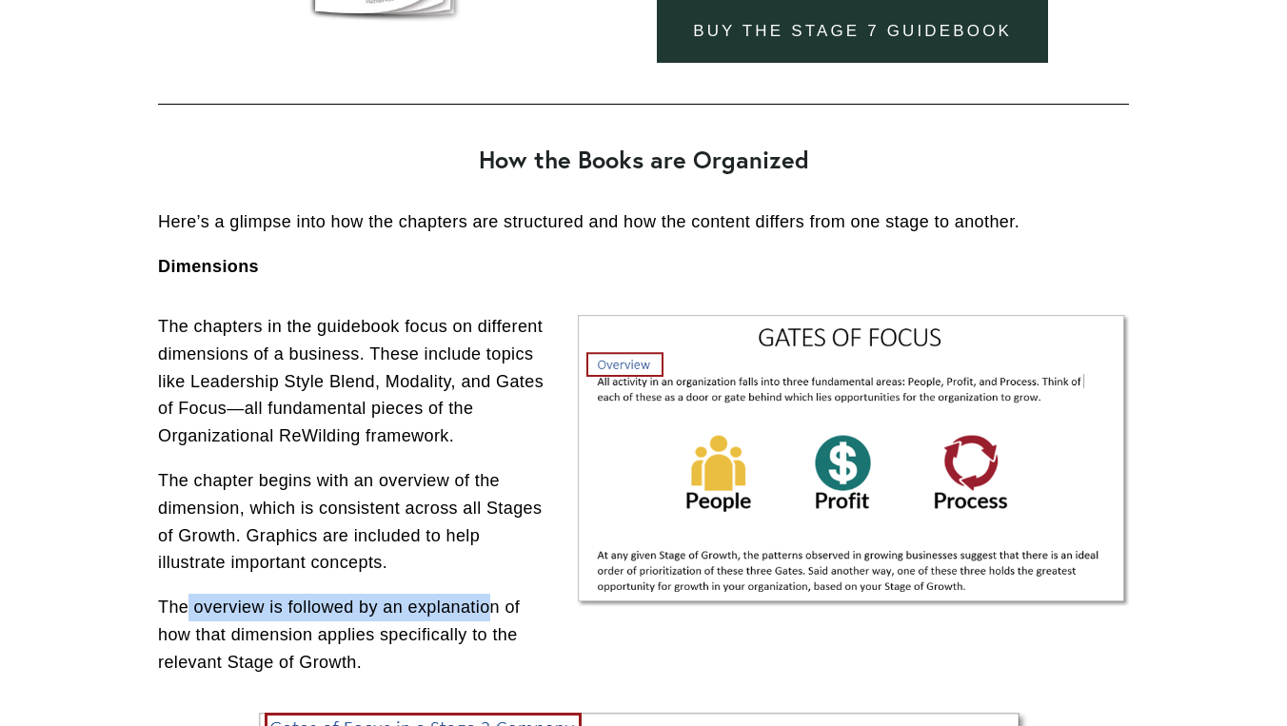
scroll to position [4922, 0]
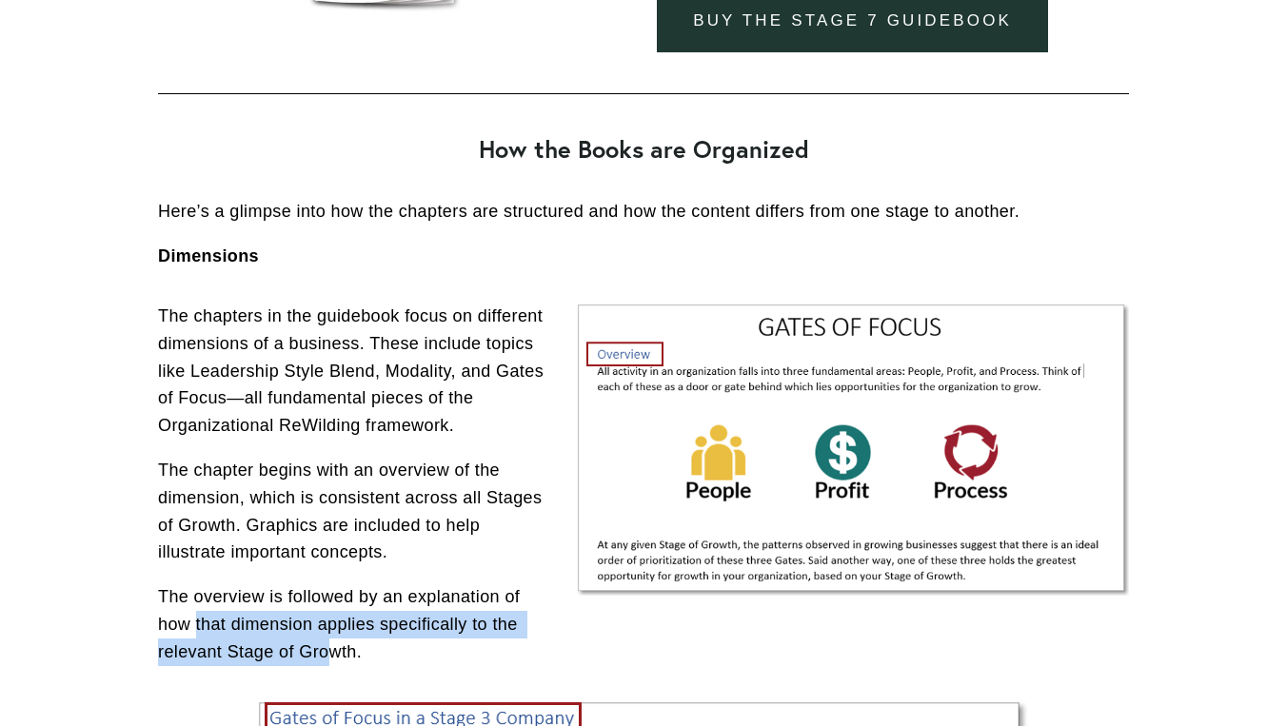
drag, startPoint x: 198, startPoint y: 615, endPoint x: 704, endPoint y: 614, distance: 506.4
click at [704, 614] on p "The overview is followed by an explanation of how that dimension applies specif…" at bounding box center [643, 624] width 971 height 82
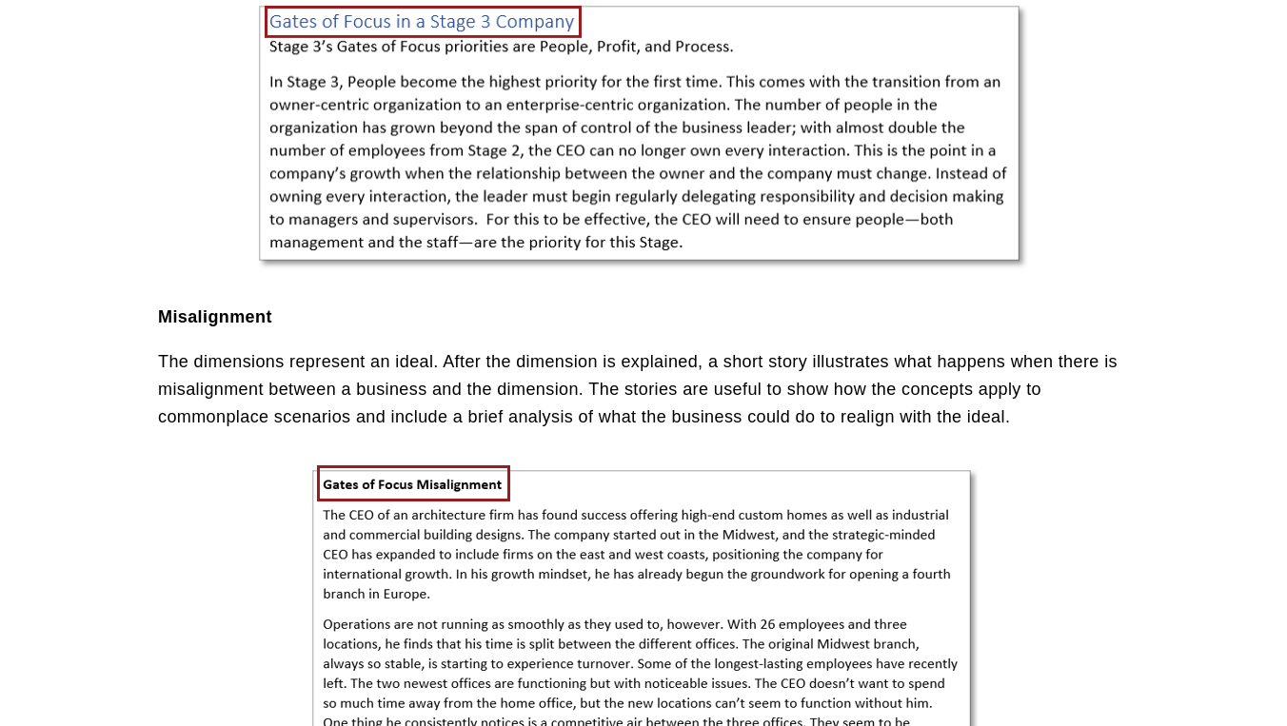
scroll to position [5619, 0]
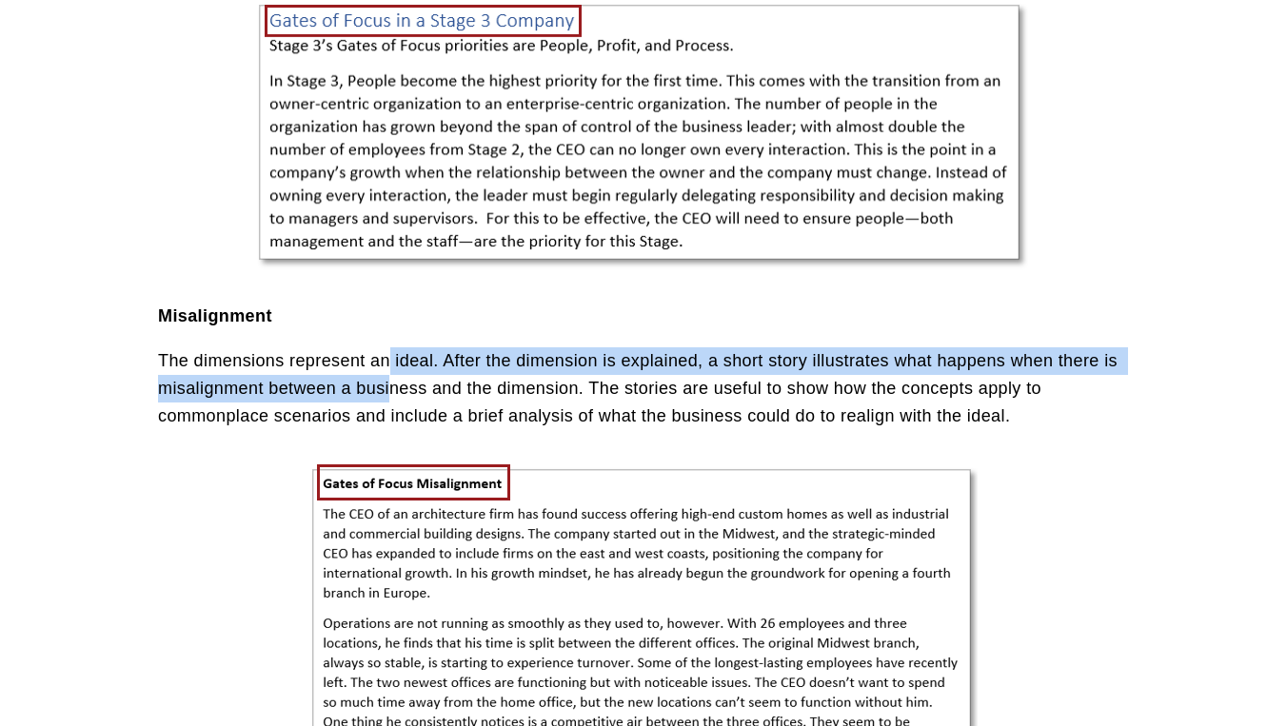
click at [393, 347] on p "The dimensions represent an ideal. After the dimension is explained, a short st…" at bounding box center [643, 388] width 971 height 82
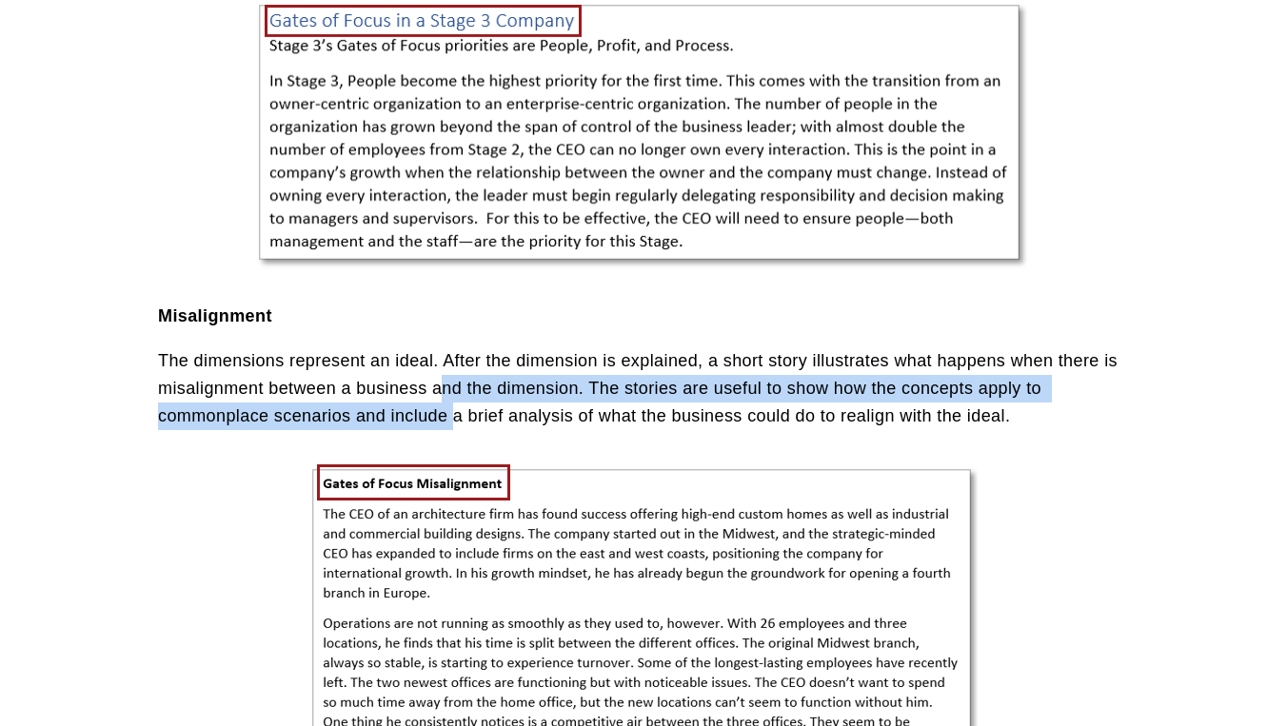
drag, startPoint x: 441, startPoint y: 346, endPoint x: 461, endPoint y: 364, distance: 26.3
click at [461, 364] on p "The dimensions represent an ideal. After the dimension is explained, a short st…" at bounding box center [643, 388] width 971 height 82
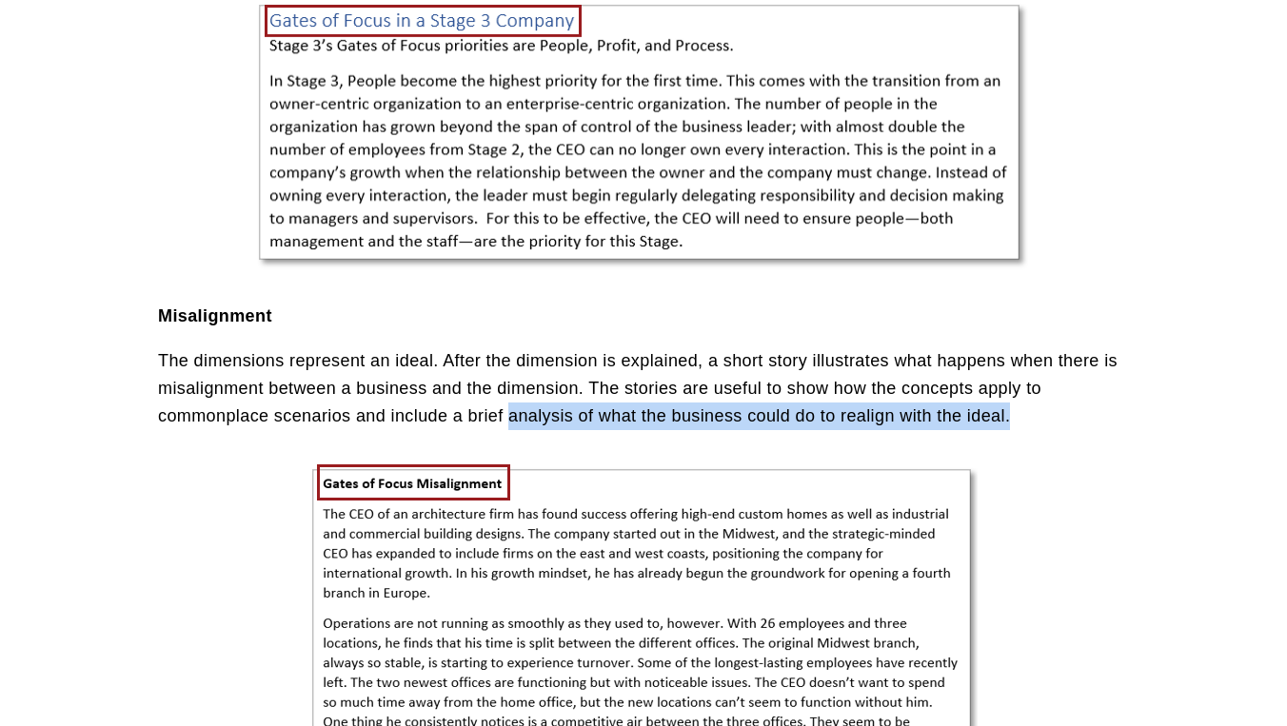
drag, startPoint x: 516, startPoint y: 378, endPoint x: 948, endPoint y: 385, distance: 432.2
click at [948, 385] on p "The dimensions represent an ideal. After the dimension is explained, a short st…" at bounding box center [643, 388] width 971 height 82
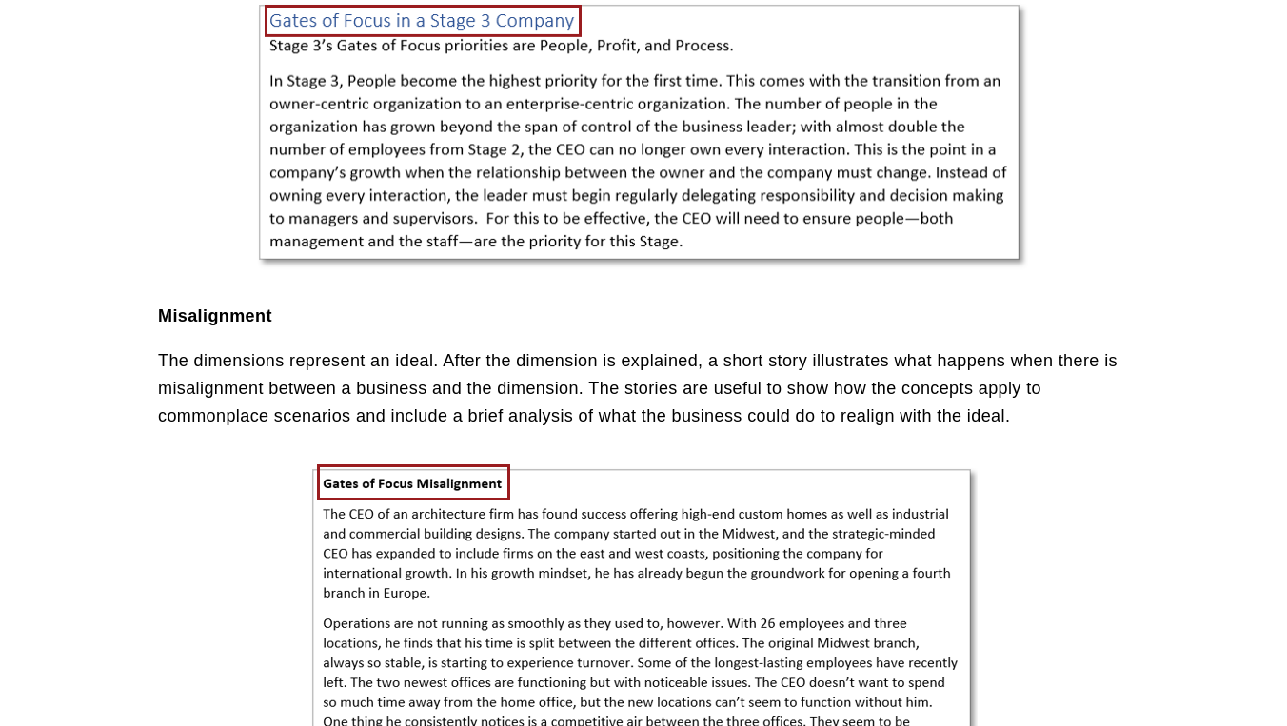
click at [415, 482] on div at bounding box center [643, 691] width 667 height 456
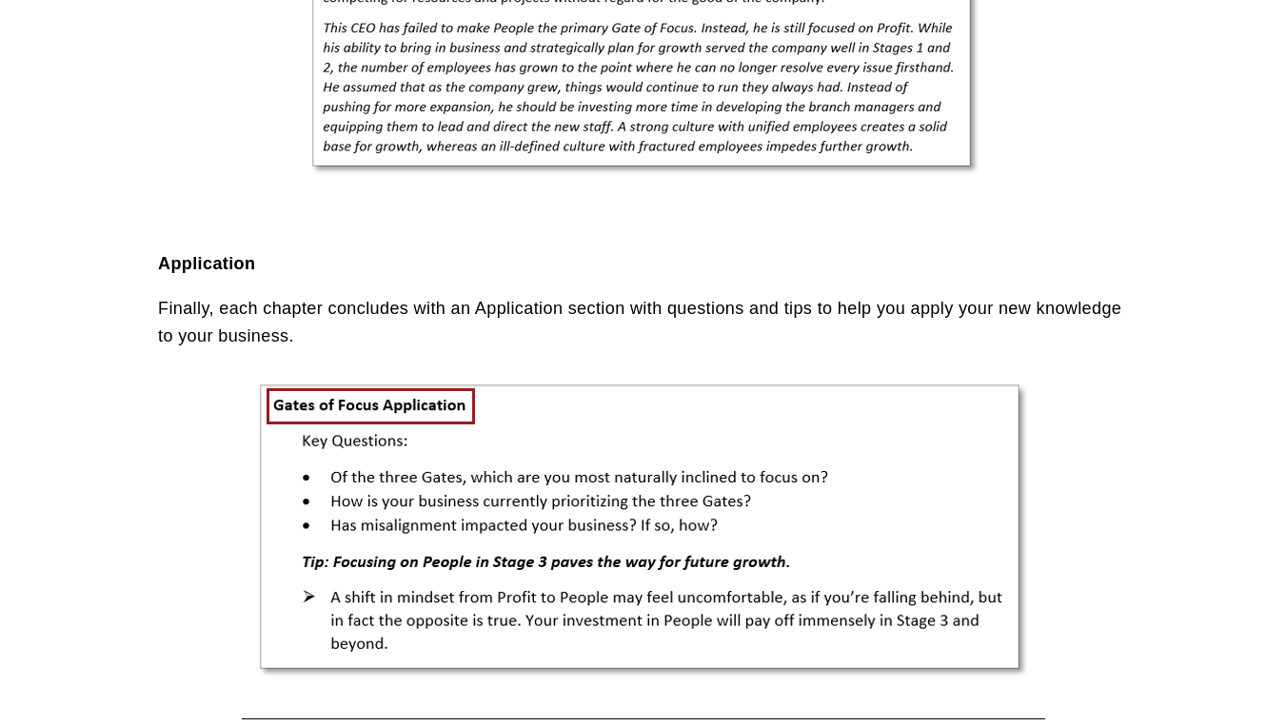
scroll to position [6397, 0]
